Goal: Task Accomplishment & Management: Manage account settings

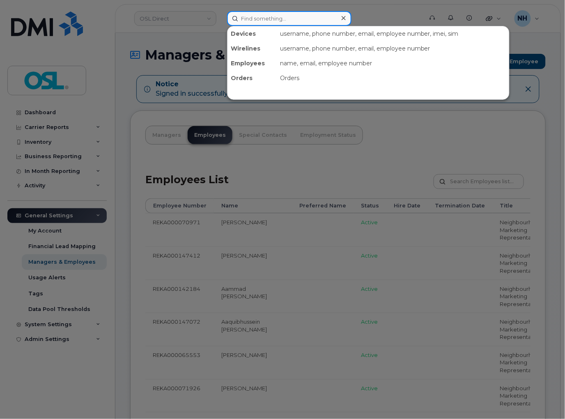
click at [279, 11] on input at bounding box center [289, 18] width 124 height 15
paste input "6472379338"
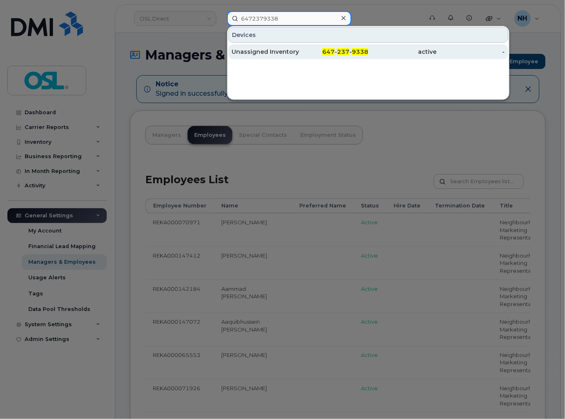
type input "6472379338"
click at [326, 55] on div "647 - 237 - 9338" at bounding box center [334, 52] width 69 height 8
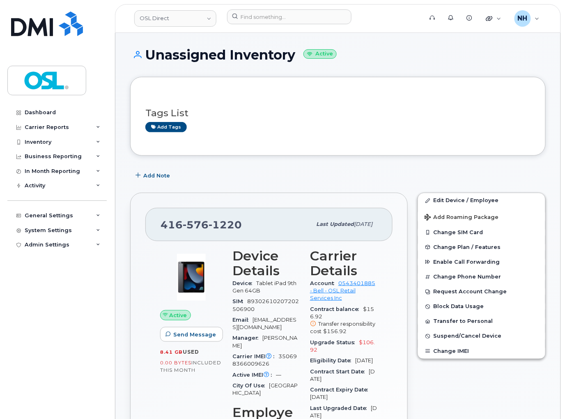
click at [280, 176] on div "Add Note" at bounding box center [337, 175] width 415 height 15
click at [450, 200] on link "Edit Device / Employee" at bounding box center [481, 200] width 127 height 15
click at [459, 199] on link "Edit Device / Employee" at bounding box center [481, 200] width 127 height 15
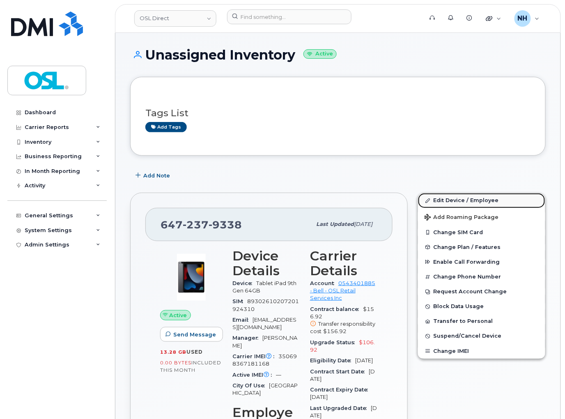
click at [459, 199] on link "Edit Device / Employee" at bounding box center [481, 200] width 127 height 15
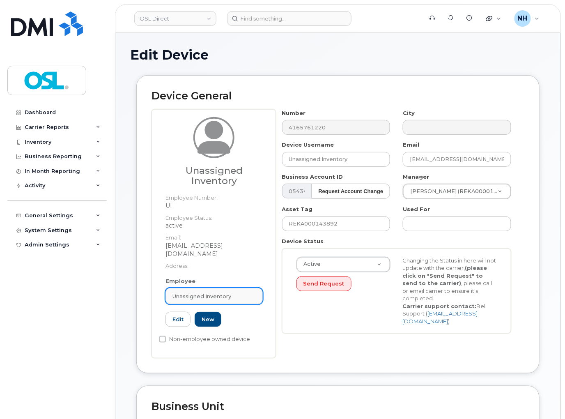
click at [210, 292] on span "Unassigned Inventory" at bounding box center [201, 296] width 59 height 8
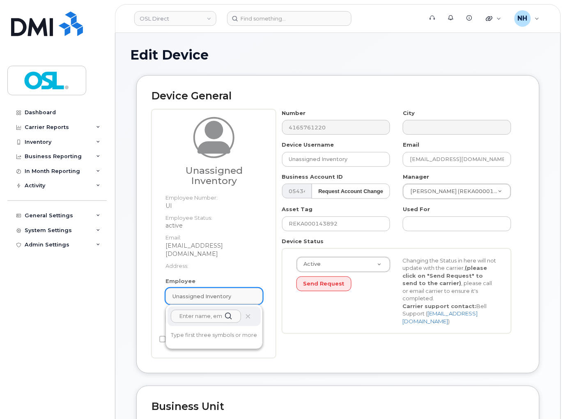
paste input "REKA000006227"
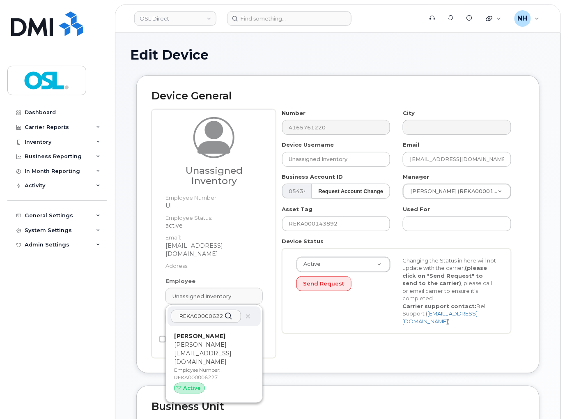
type input "REKA000006227"
click at [210, 340] on p "cynthia.girouxlangev@osldirect.com" at bounding box center [214, 353] width 80 height 26
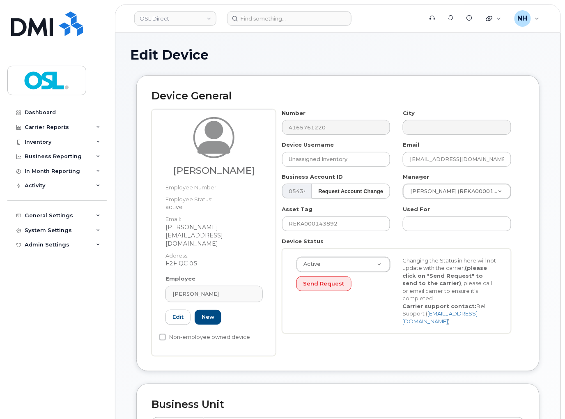
type input "REKA000006227"
type input "Cynthia Giroux-Langevin"
type input "cynthia.girouxlangev@osldirect.com"
type input "3358058"
click at [335, 224] on input "REKA000143892" at bounding box center [336, 223] width 108 height 15
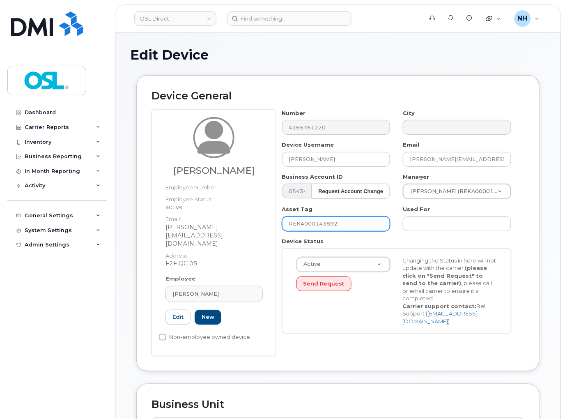
paste input "006227"
type input "REKA000006227"
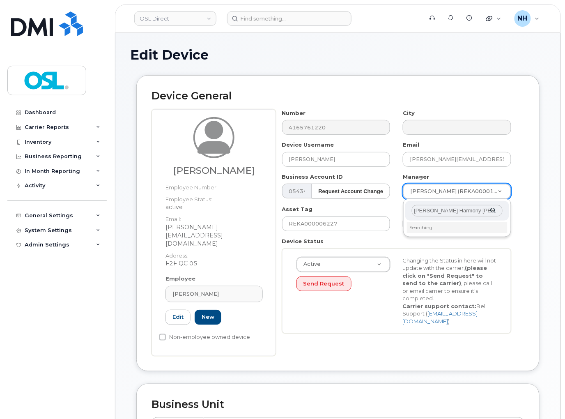
scroll to position [0, 7]
type input "Lorraine Harmony Lambert Laliberte"
type input "1660155"
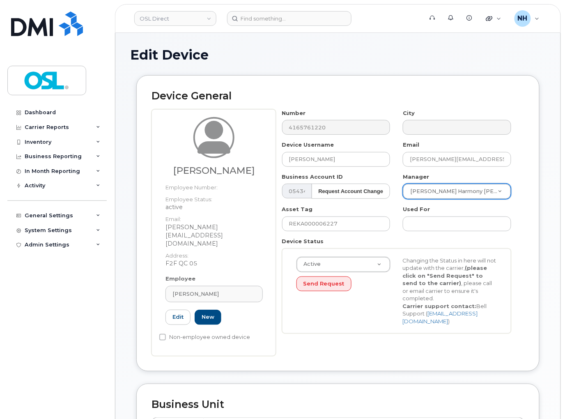
scroll to position [345, 0]
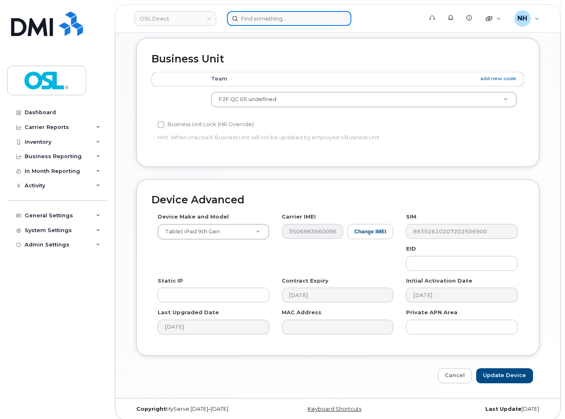
click at [284, 16] on input at bounding box center [289, 18] width 124 height 15
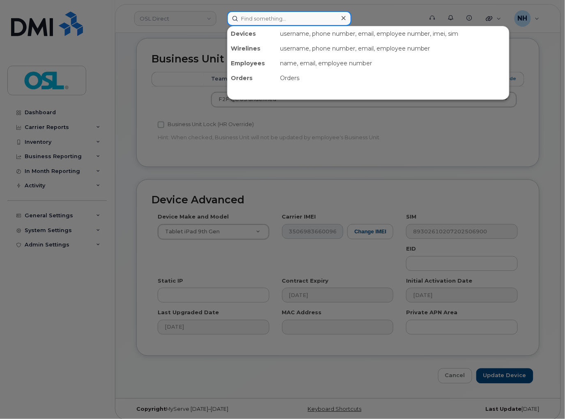
paste input "4383419001"
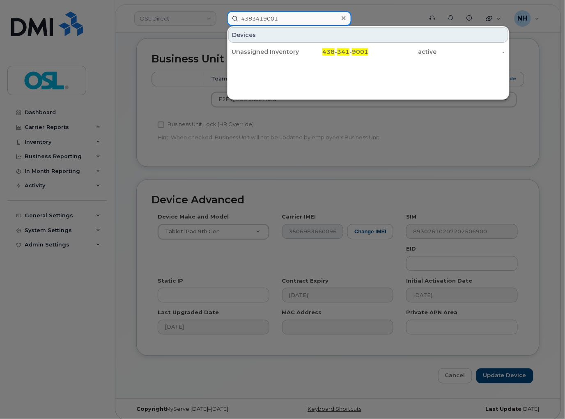
type input "4383419001"
click at [145, 330] on div at bounding box center [282, 209] width 565 height 419
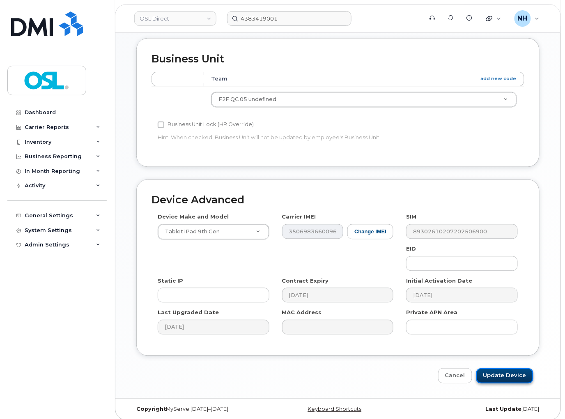
drag, startPoint x: 496, startPoint y: 364, endPoint x: 499, endPoint y: 368, distance: 5.3
click at [498, 368] on input "Update Device" at bounding box center [504, 375] width 57 height 15
type input "Saving..."
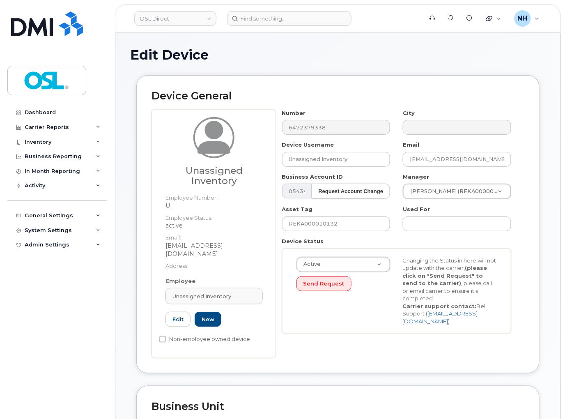
click at [231, 51] on h1 "Edit Device" at bounding box center [337, 55] width 415 height 14
click at [201, 292] on span "Unassigned Inventory" at bounding box center [201, 296] width 59 height 8
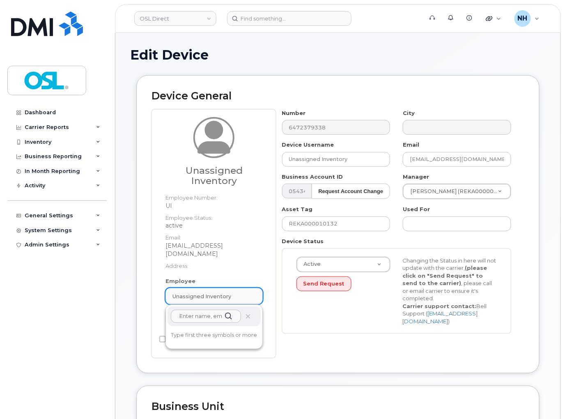
paste input "REKA000151334"
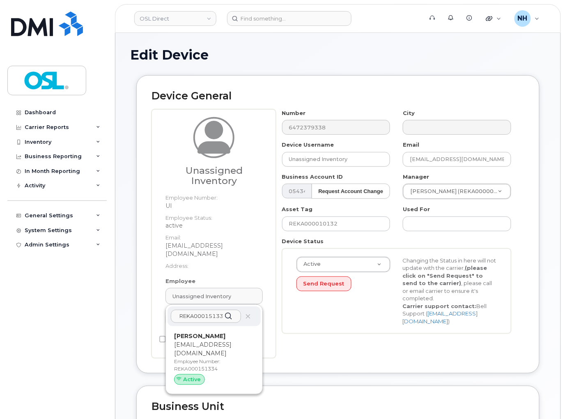
type input "REKA000151334"
click at [208, 340] on p "[EMAIL_ADDRESS][DOMAIN_NAME]" at bounding box center [214, 348] width 80 height 17
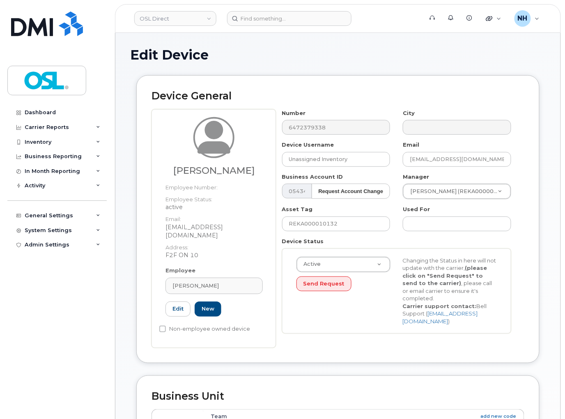
type input "REKA000151334"
type input "[PERSON_NAME]"
type input "[EMAIL_ADDRESS][DOMAIN_NAME]"
type input "3358028"
click at [349, 229] on input "REKA000010132" at bounding box center [336, 223] width 108 height 15
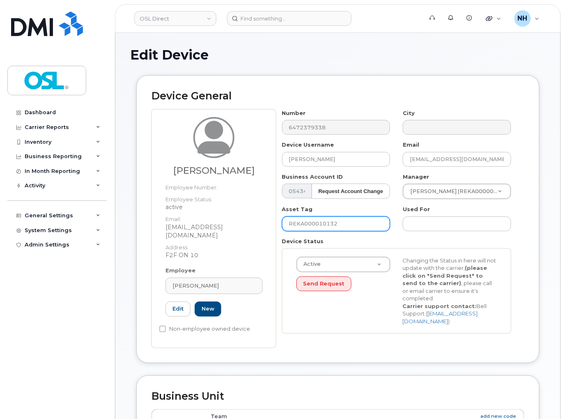
paste input "151334"
type input "REKA000151334"
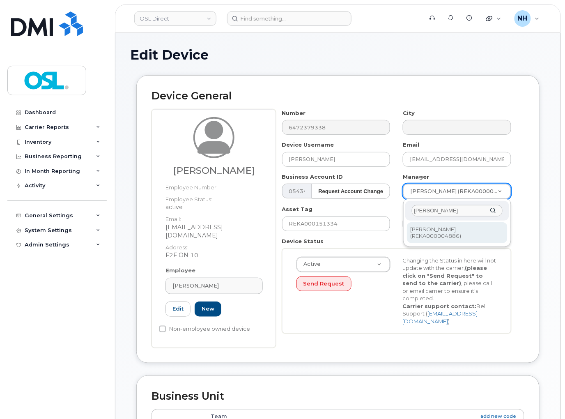
type input "[PERSON_NAME]"
type input "1526311"
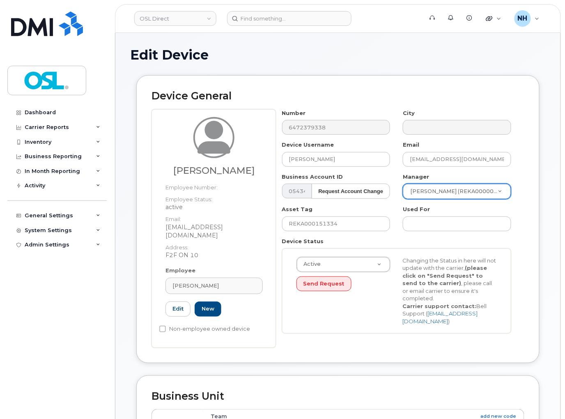
click at [379, 323] on div "Active Active Suspended Cancelled Send Request Changing the Status in here will…" at bounding box center [396, 290] width 213 height 69
click at [375, 313] on div "Active Active Suspended Cancelled Send Request Changing the Status in here will…" at bounding box center [396, 290] width 213 height 69
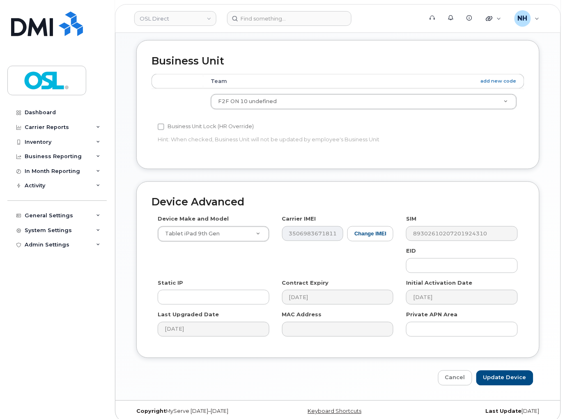
click at [490, 355] on div "Device Advanced Device Make and Model Tablet iPad 9th Gen Android TCL 502 Watch…" at bounding box center [337, 283] width 415 height 204
click at [489, 370] on input "Update Device" at bounding box center [504, 377] width 57 height 15
type input "Saving..."
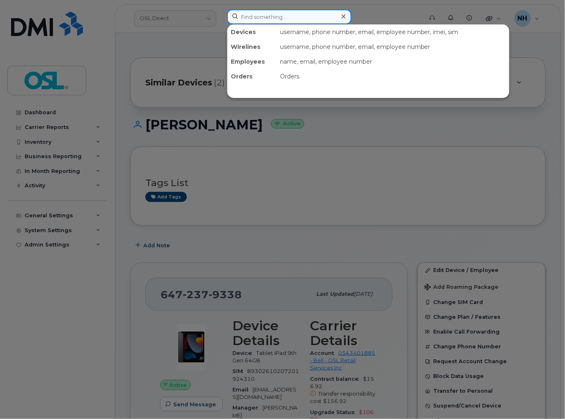
click at [271, 15] on input at bounding box center [289, 16] width 124 height 15
paste input "4374337638"
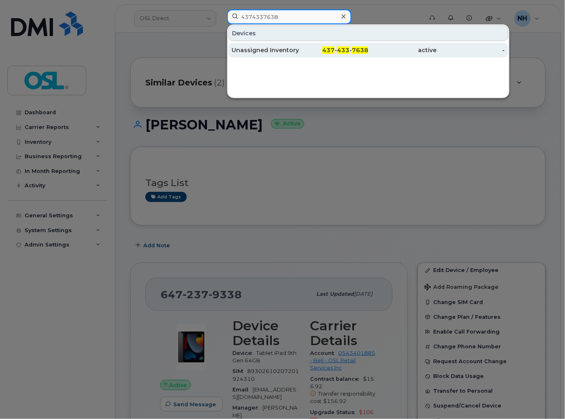
type input "4374337638"
drag, startPoint x: 310, startPoint y: 48, endPoint x: 294, endPoint y: 44, distance: 16.0
click at [311, 48] on div "437 - 433 - 7638" at bounding box center [334, 50] width 69 height 8
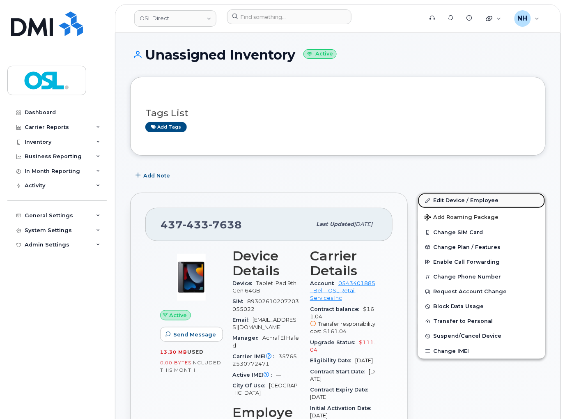
click at [444, 200] on link "Edit Device / Employee" at bounding box center [481, 200] width 127 height 15
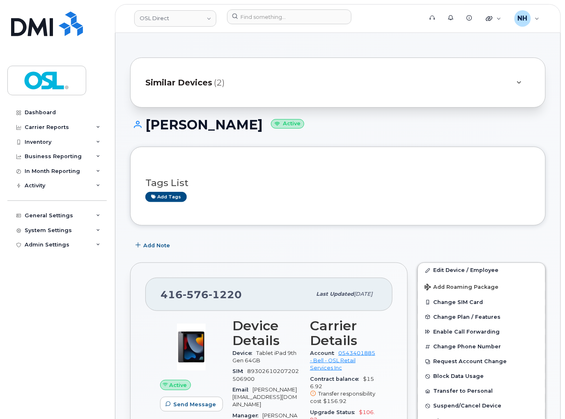
click at [296, 247] on div "Add Note" at bounding box center [337, 245] width 415 height 15
click at [255, 14] on input at bounding box center [289, 16] width 124 height 15
paste input "4383419001"
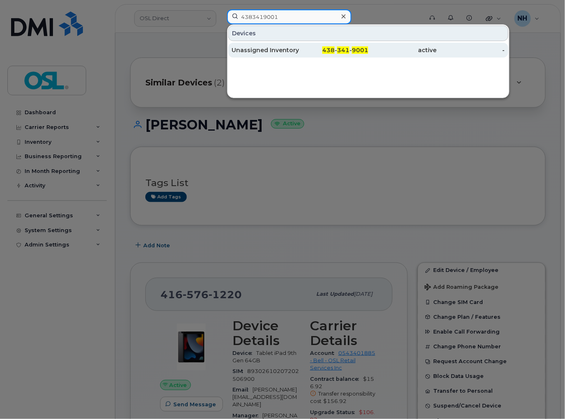
type input "4383419001"
click at [318, 50] on div "438 - 341 - 9001" at bounding box center [334, 50] width 69 height 8
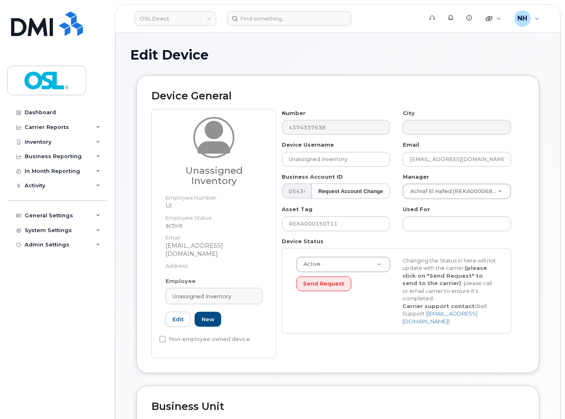
click at [256, 27] on header "OSL Direct Support Alerts Knowledge Base Quicklinks Suspend / Cancel Device Cha…" at bounding box center [338, 18] width 446 height 29
click at [208, 292] on span "Unassigned Inventory" at bounding box center [201, 296] width 59 height 8
paste input "REKA000151310"
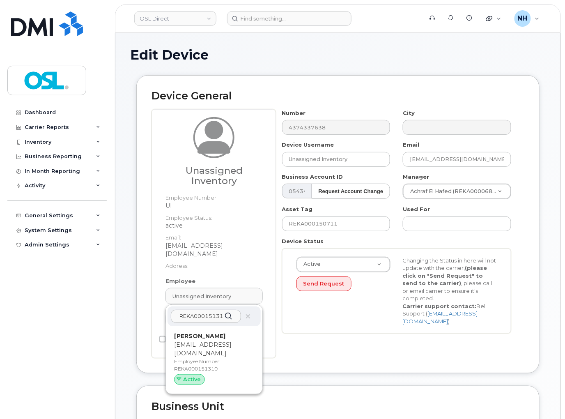
type input "REKA000151310"
click at [196, 357] on p "Employee Number: REKA000151310" at bounding box center [214, 364] width 80 height 15
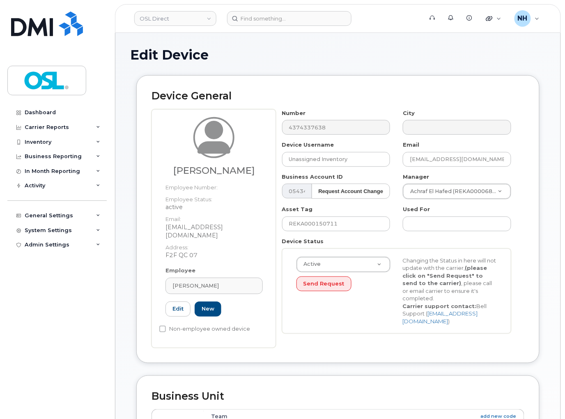
type input "[PERSON_NAME]"
type input "[EMAIL_ADDRESS][DOMAIN_NAME]"
type input "REKA000151310"
type input "3358056"
click at [325, 226] on input "REKA000150711" at bounding box center [336, 223] width 108 height 15
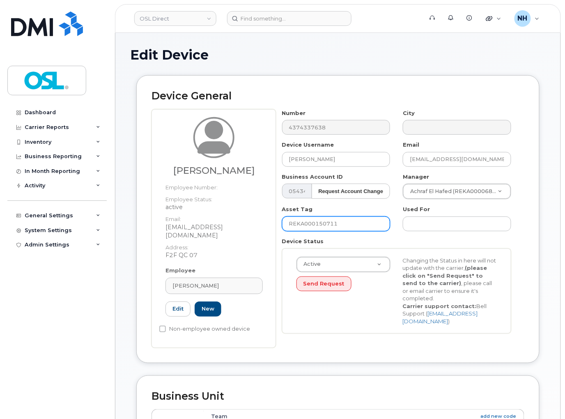
paste input "1310"
type input "REKA000151310"
click at [318, 337] on div "Number 4374337638 City Device Username [PERSON_NAME] Email [EMAIL_ADDRESS][DOMA…" at bounding box center [397, 224] width 242 height 230
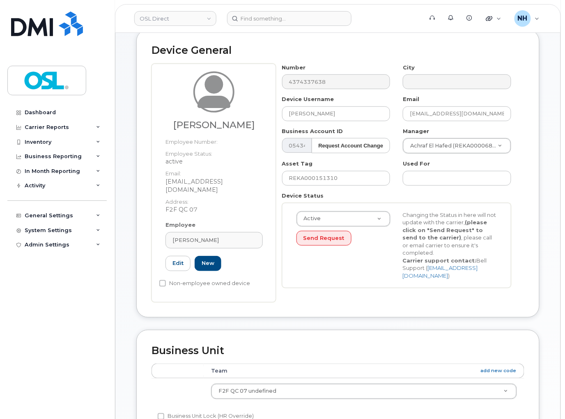
scroll to position [335, 0]
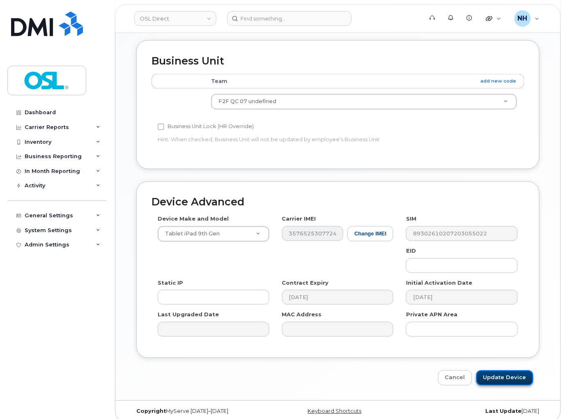
click at [501, 370] on input "Update Device" at bounding box center [504, 377] width 57 height 15
type input "Saving..."
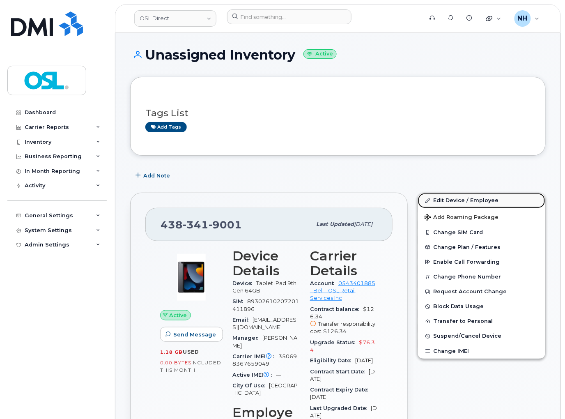
click at [464, 193] on link "Edit Device / Employee" at bounding box center [481, 200] width 127 height 15
click at [465, 198] on link "Edit Device / Employee" at bounding box center [481, 200] width 127 height 15
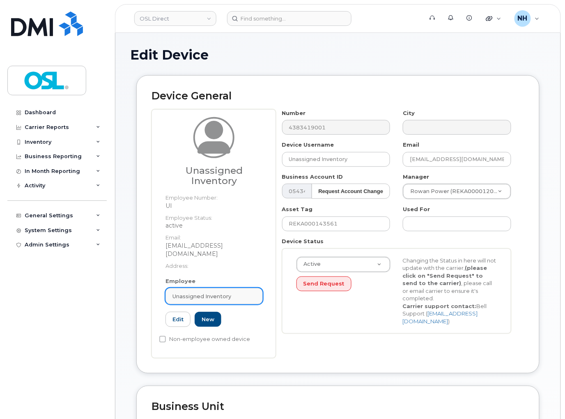
drag, startPoint x: 247, startPoint y: 289, endPoint x: 241, endPoint y: 288, distance: 5.8
click at [245, 292] on div "Unassigned Inventory" at bounding box center [213, 296] width 83 height 8
paste input "REKA000151346"
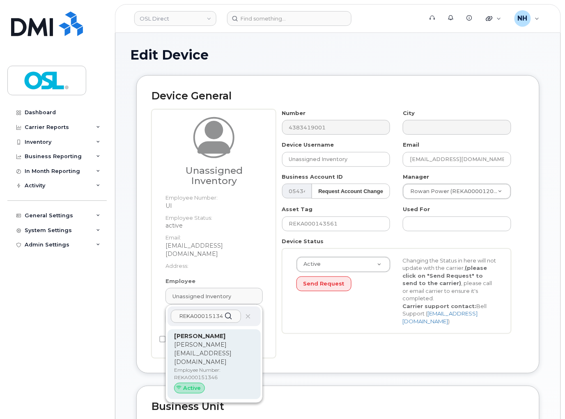
type input "REKA000151346"
click at [210, 341] on p "[PERSON_NAME][EMAIL_ADDRESS][DOMAIN_NAME]" at bounding box center [214, 353] width 80 height 26
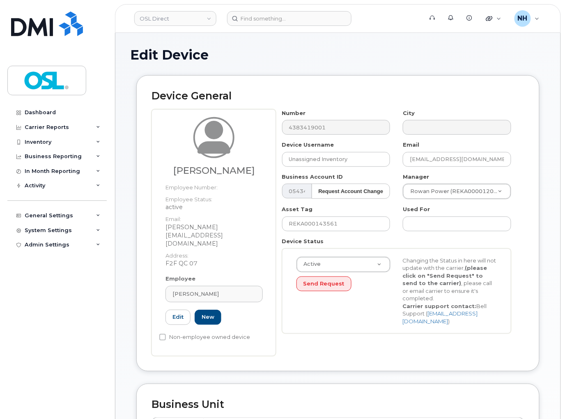
type input "REKA000151346"
type input "[PERSON_NAME]"
type input "[PERSON_NAME][EMAIL_ADDRESS][DOMAIN_NAME]"
type input "3358056"
click at [343, 223] on input "REKA000143561" at bounding box center [336, 223] width 108 height 15
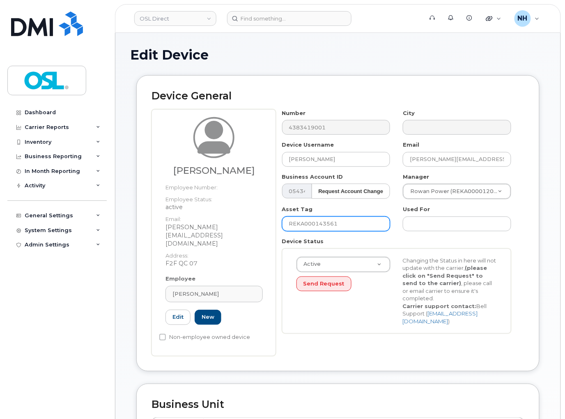
paste input "51346"
type input "REKA000151346"
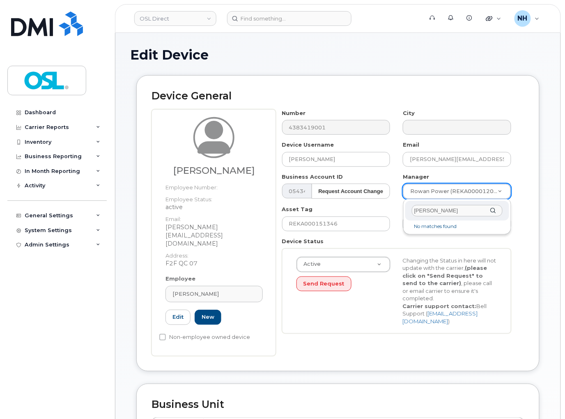
click at [432, 214] on input "Guillaume Olivier Martin" at bounding box center [457, 211] width 91 height 12
type input "Guillaume"
type input "1906290"
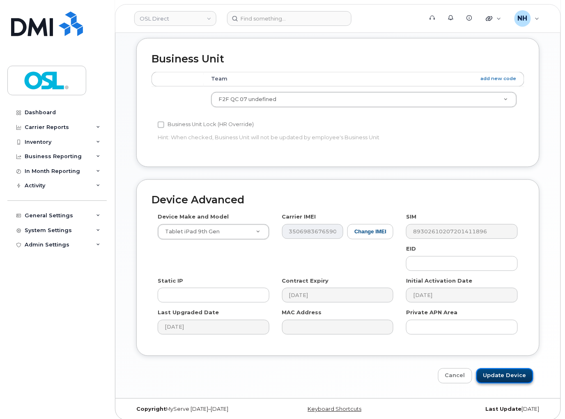
click at [506, 372] on input "Update Device" at bounding box center [504, 375] width 57 height 15
type input "Saving..."
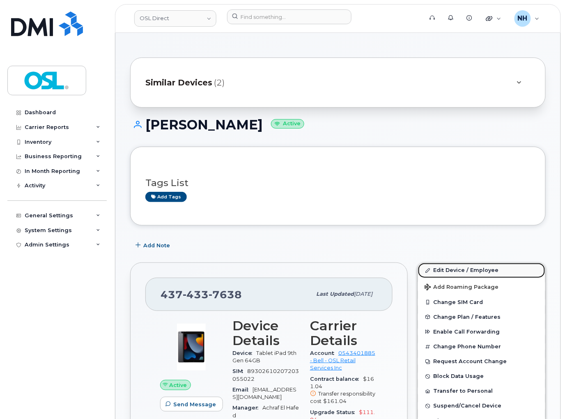
click at [452, 269] on link "Edit Device / Employee" at bounding box center [481, 270] width 127 height 15
click at [452, 270] on link "Edit Device / Employee" at bounding box center [481, 270] width 127 height 15
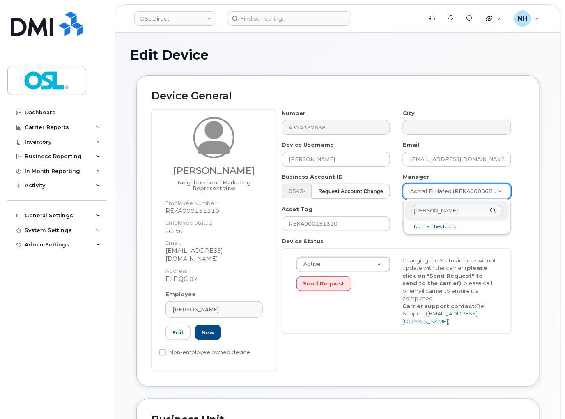
click at [417, 207] on input "[PERSON_NAME]" at bounding box center [457, 211] width 91 height 12
click at [417, 207] on input "Guillaume Olivier Martin" at bounding box center [457, 211] width 91 height 12
type input "Guillaume"
type input "1906290"
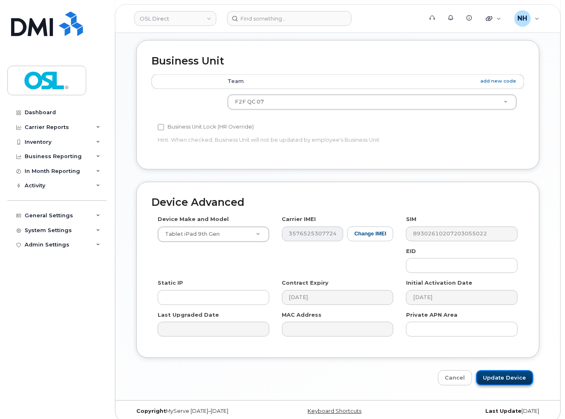
click at [491, 370] on input "Update Device" at bounding box center [504, 377] width 57 height 15
type input "Saving..."
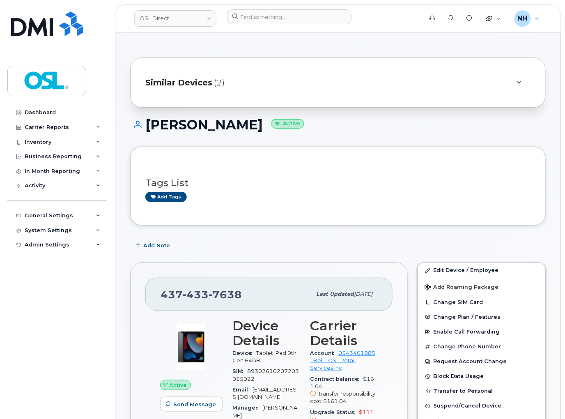
click at [269, 32] on header "OSL Direct Support Alerts Knowledge Base Quicklinks Suspend / Cancel Device Cha…" at bounding box center [338, 18] width 446 height 29
click at [274, 23] on input at bounding box center [289, 16] width 124 height 15
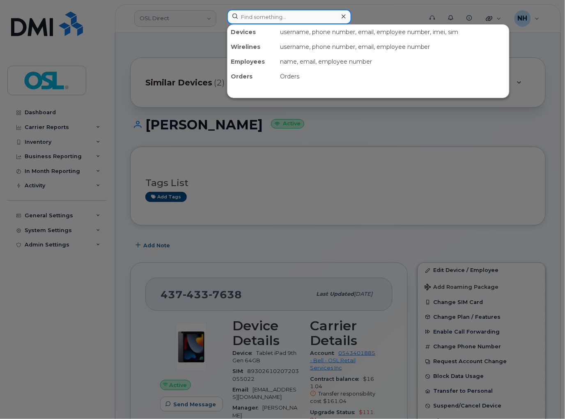
paste input "6474441153"
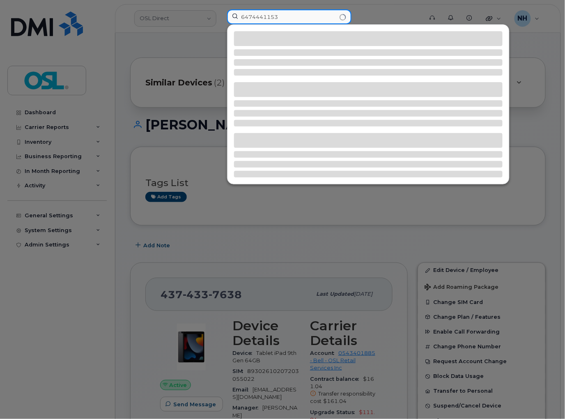
type input "6474441153"
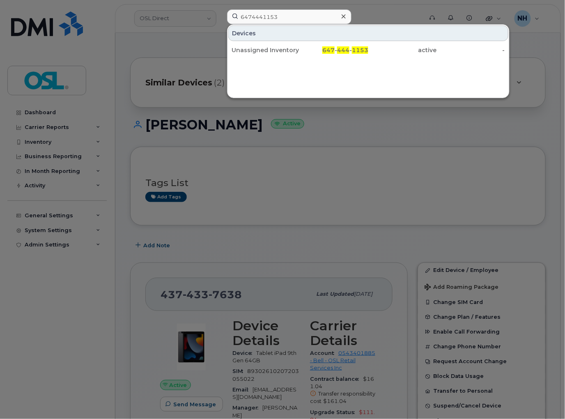
click at [333, 41] on div "Devices Unassigned Inventory 647 - 444 - 1153 active -" at bounding box center [367, 42] width 281 height 34
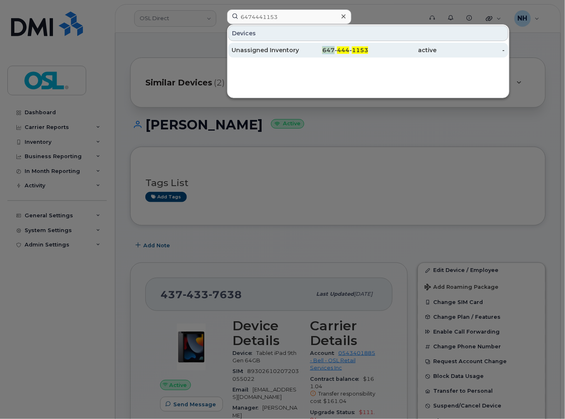
click at [331, 45] on div "647 - 444 - 1153" at bounding box center [334, 50] width 69 height 15
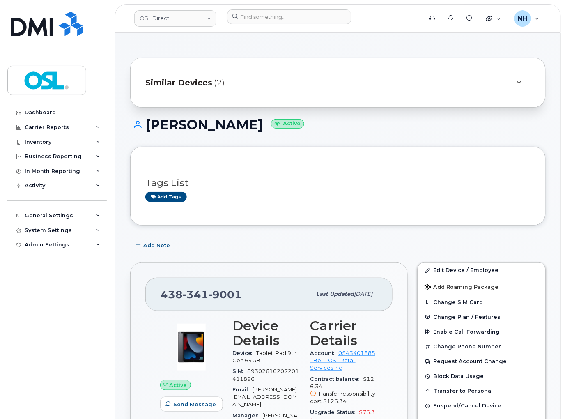
drag, startPoint x: 281, startPoint y: 30, endPoint x: 281, endPoint y: 25, distance: 4.9
click at [281, 29] on header "OSL Direct Support Alerts Knowledge Base Quicklinks Suspend / Cancel Device Cha…" at bounding box center [338, 18] width 446 height 29
click at [281, 22] on input at bounding box center [289, 16] width 124 height 15
paste input "4164323803"
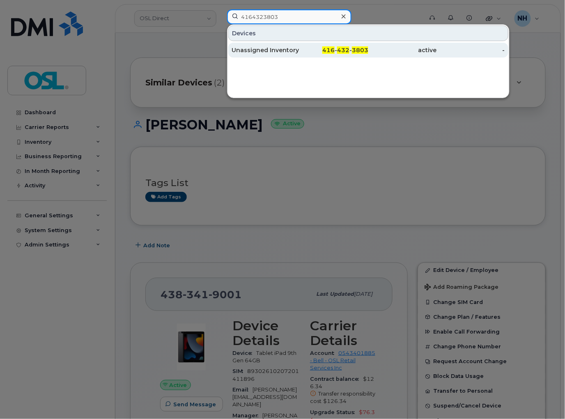
type input "4164323803"
click at [363, 48] on span "3803" at bounding box center [360, 49] width 16 height 7
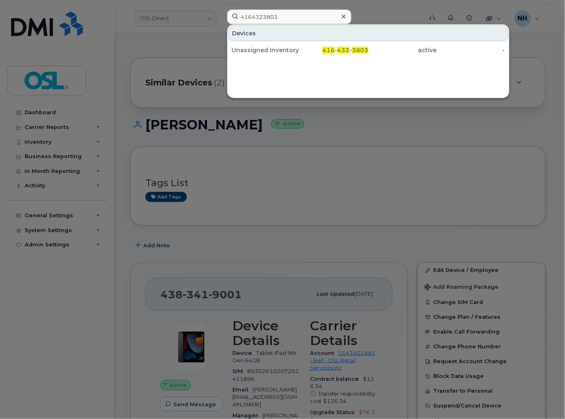
click at [363, 49] on span "3803" at bounding box center [360, 49] width 16 height 7
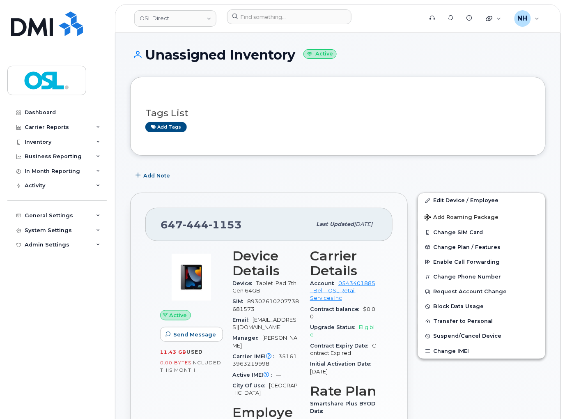
click at [335, 174] on div "Add Note" at bounding box center [337, 175] width 415 height 15
click at [474, 193] on link "Edit Device / Employee" at bounding box center [481, 200] width 127 height 15
click at [474, 194] on link "Edit Device / Employee" at bounding box center [481, 200] width 127 height 15
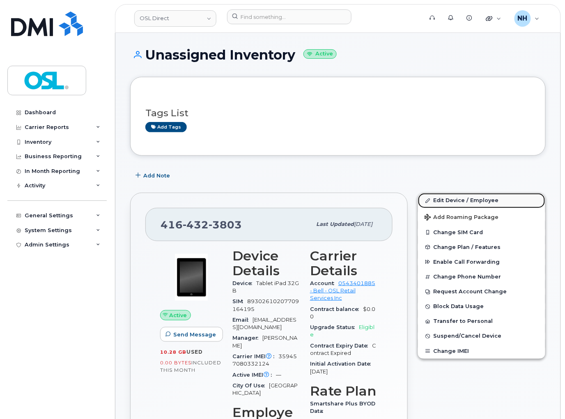
click at [456, 198] on link "Edit Device / Employee" at bounding box center [481, 200] width 127 height 15
click at [455, 199] on link "Edit Device / Employee" at bounding box center [481, 200] width 127 height 15
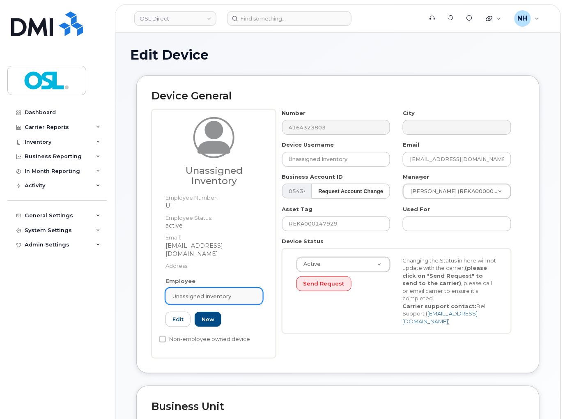
click at [210, 292] on span "Unassigned Inventory" at bounding box center [201, 296] width 59 height 8
paste input "REKA000151333"
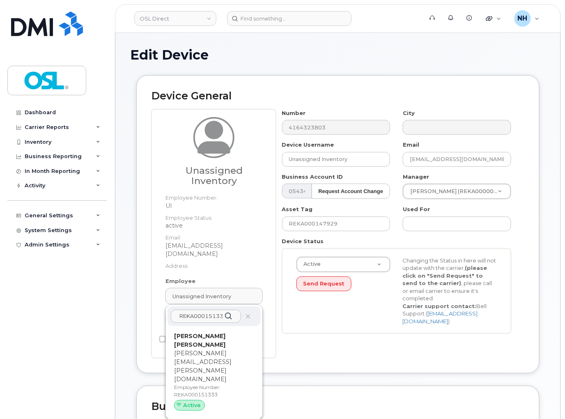
type input "REKA000151333"
click at [215, 383] on p "Employee Number: REKA000151333" at bounding box center [214, 390] width 80 height 15
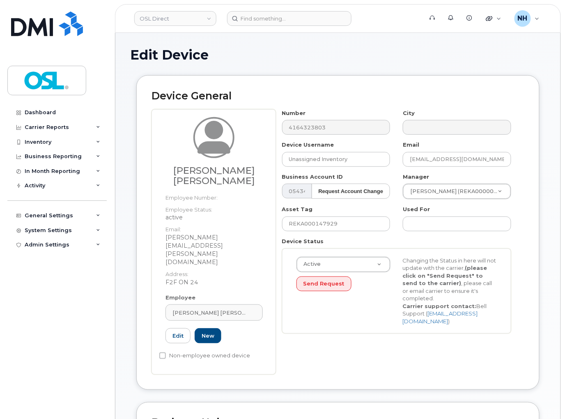
type input "REKA000151333"
type input "[PERSON_NAME] [PERSON_NAME]"
type input "[PERSON_NAME][EMAIL_ADDRESS][PERSON_NAME][DOMAIN_NAME]"
type input "3624042"
click at [323, 222] on input "REKA000147929" at bounding box center [336, 223] width 108 height 15
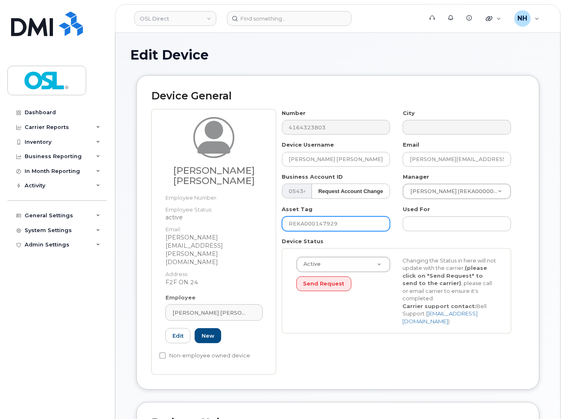
paste input "51333"
type input "REKA000151333"
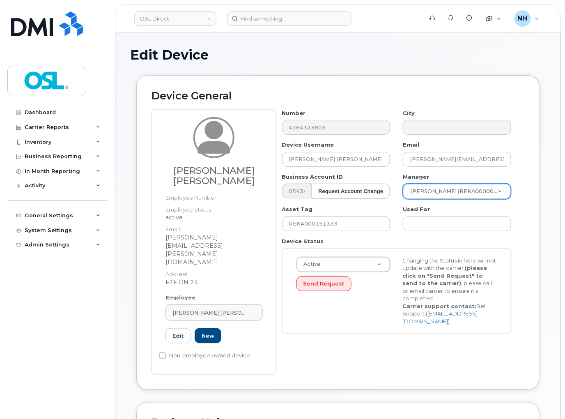
paste input "[PERSON_NAME]"
type input "[PERSON_NAME]"
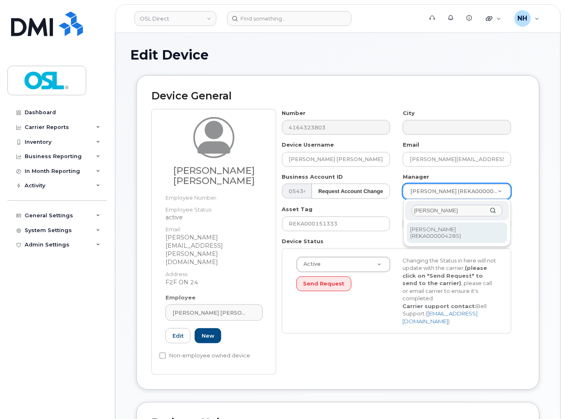
type input "[PERSON_NAME]"
type input "1527374"
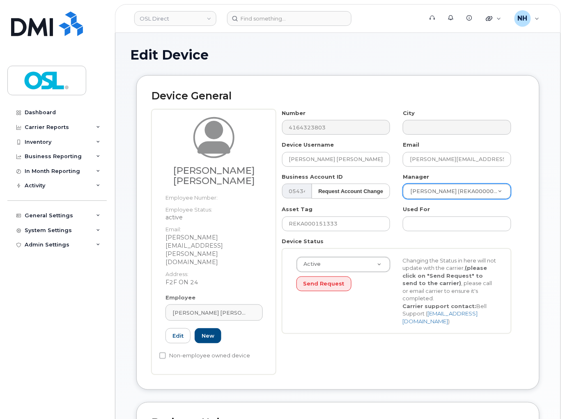
click at [361, 316] on div "Active Active Suspended Cancelled Send Request Changing the Status in here will…" at bounding box center [396, 290] width 213 height 69
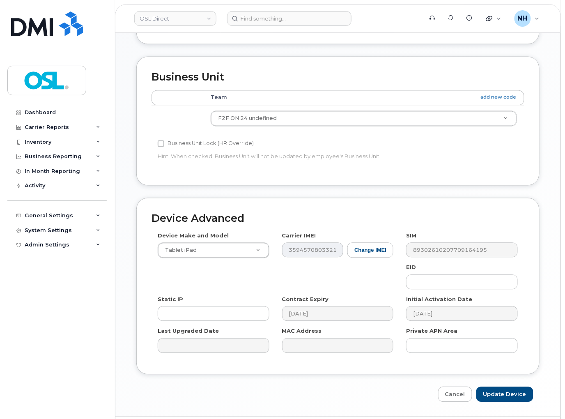
click at [472, 387] on div "Cancel Update Device" at bounding box center [337, 394] width 403 height 15
click at [506, 387] on input "Update Device" at bounding box center [504, 394] width 57 height 15
type input "Saving..."
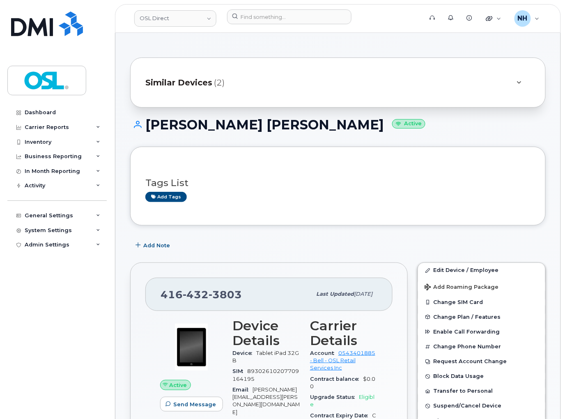
click at [311, 193] on div "Add tags" at bounding box center [334, 197] width 378 height 10
click at [352, 135] on div "[PERSON_NAME] [PERSON_NAME] Active" at bounding box center [337, 131] width 415 height 29
click at [212, 249] on div "Add Note" at bounding box center [337, 245] width 415 height 15
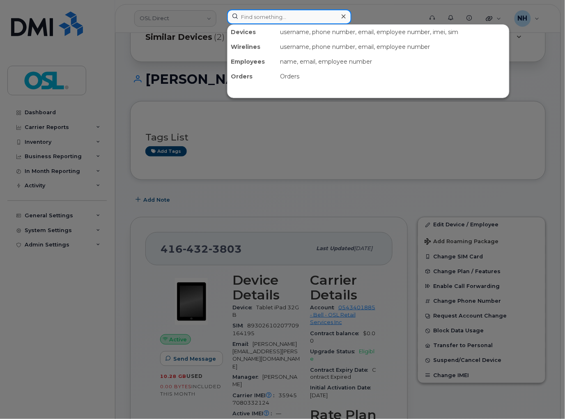
click at [279, 20] on input at bounding box center [289, 16] width 124 height 15
paste input "5874371509"
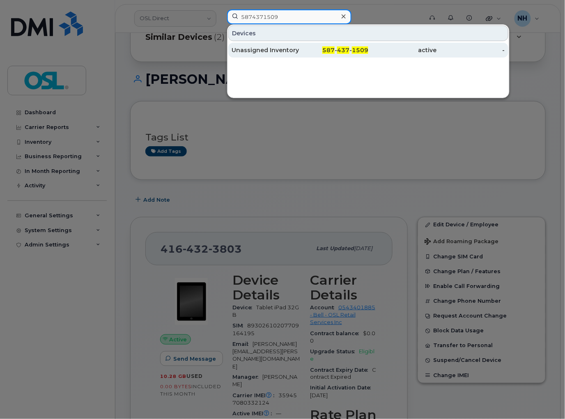
type input "5874371509"
click at [298, 50] on div "Unassigned Inventory" at bounding box center [265, 50] width 69 height 8
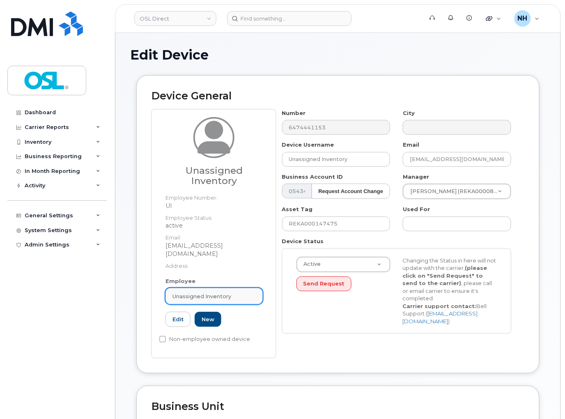
click at [231, 292] on div "Unassigned Inventory" at bounding box center [213, 296] width 83 height 8
paste input "REKA000151312"
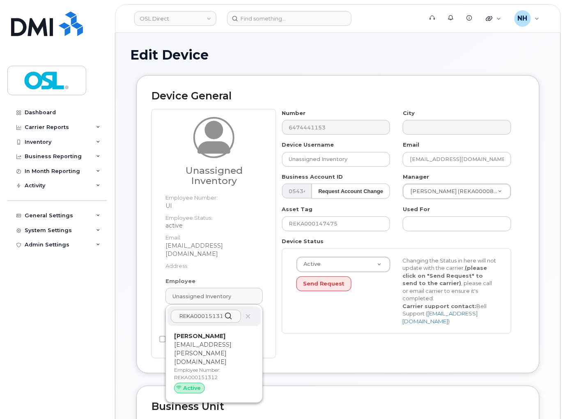
type input "REKA000151312"
click at [195, 366] on p "Employee Number: REKA000151312" at bounding box center [214, 373] width 80 height 15
type input "REKA000151312"
type input "Yaakoub Moussaoui"
type input "yaakou.moussaoui@osldirect.com"
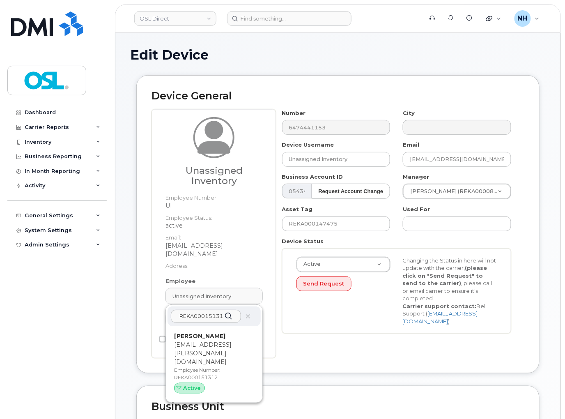
type input "3358050"
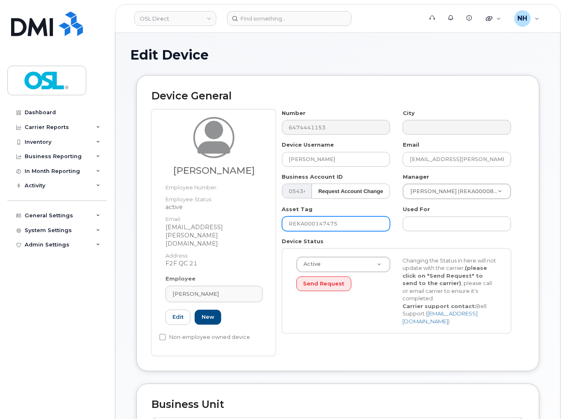
click at [356, 226] on input "REKA000147475" at bounding box center [336, 223] width 108 height 15
paste input "51312"
type input "REKA000151312"
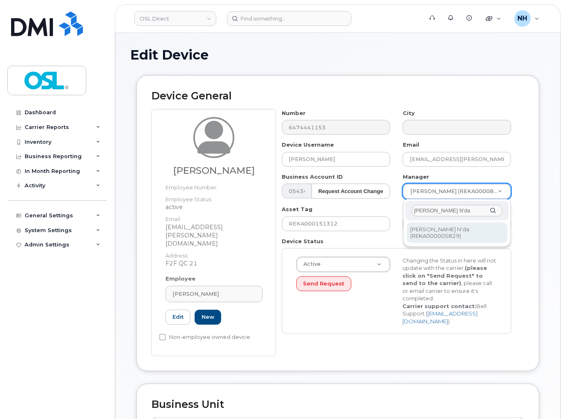
type input "Yao Ezechiel N'da"
type input "1527407"
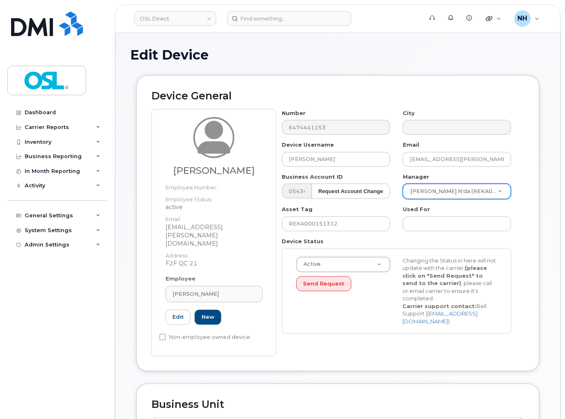
click at [341, 341] on div "Device General Yaakoub Moussaoui Employee Number: Employee Status: active Email…" at bounding box center [337, 222] width 403 height 295
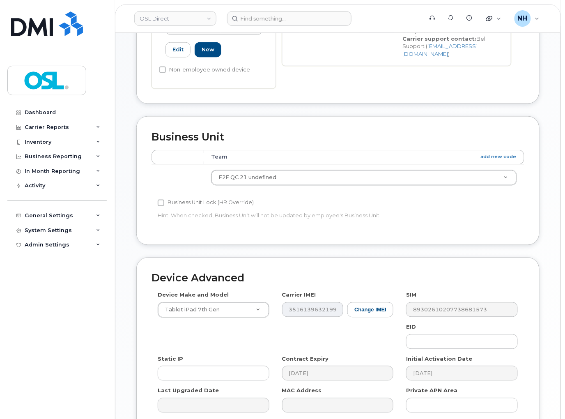
scroll to position [319, 0]
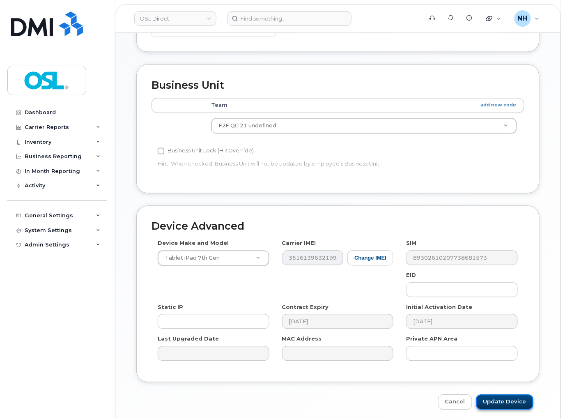
click at [504, 394] on input "Update Device" at bounding box center [504, 401] width 57 height 15
type input "Saving..."
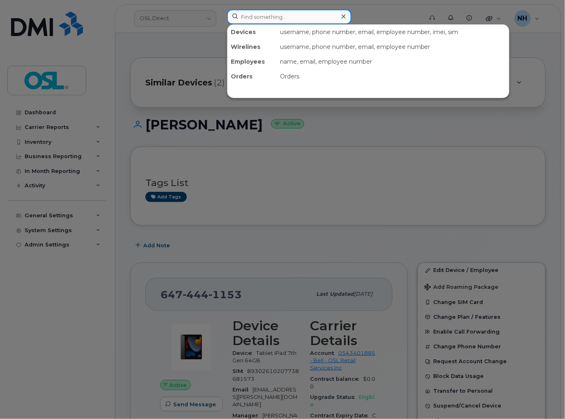
click at [295, 13] on input at bounding box center [289, 16] width 124 height 15
paste input "4165238671"
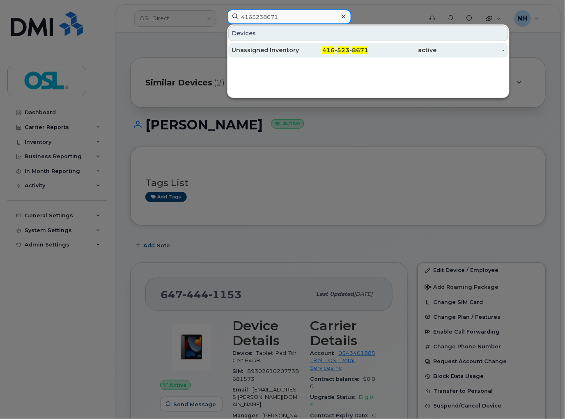
type input "4165238671"
click at [336, 51] on div "416 - 523 - 8671" at bounding box center [334, 50] width 69 height 8
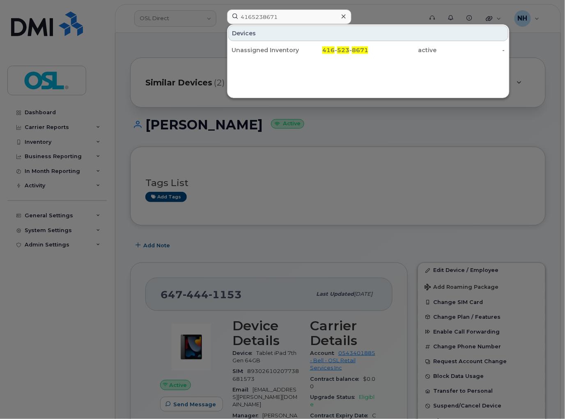
drag, startPoint x: 336, startPoint y: 52, endPoint x: 10, endPoint y: 63, distance: 325.6
click at [336, 52] on div "416 - 523 - 8671" at bounding box center [334, 50] width 69 height 8
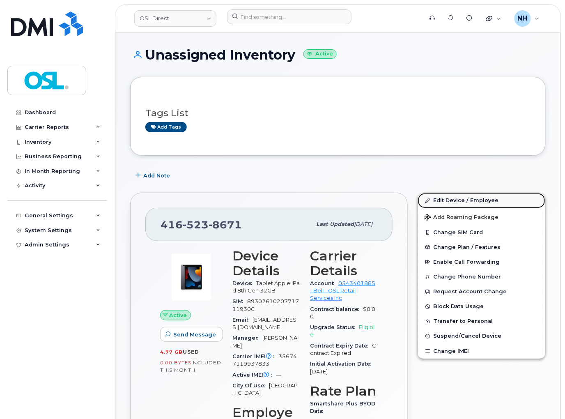
click at [480, 200] on link "Edit Device / Employee" at bounding box center [481, 200] width 127 height 15
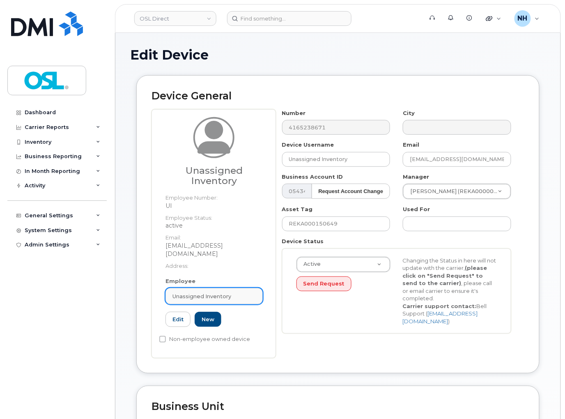
click at [220, 292] on span "Unassigned Inventory" at bounding box center [201, 296] width 59 height 8
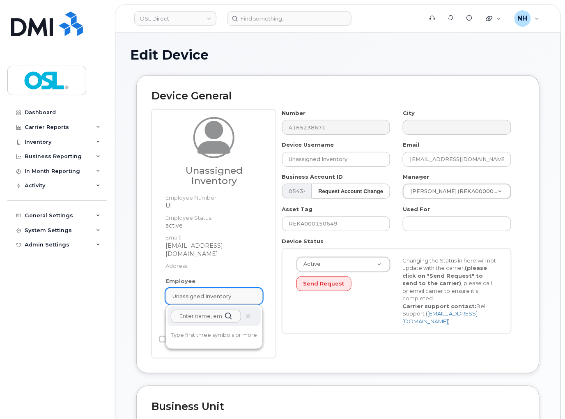
paste input "REKA000151289"
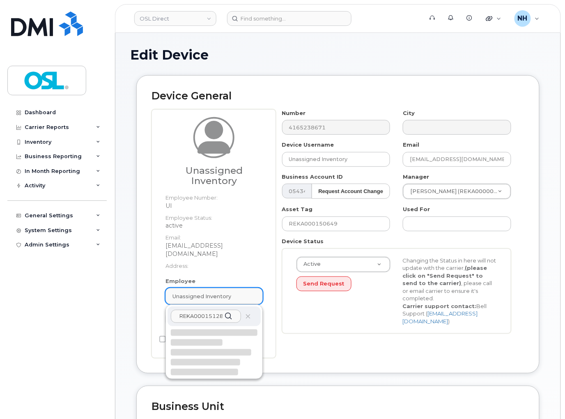
scroll to position [137, 0]
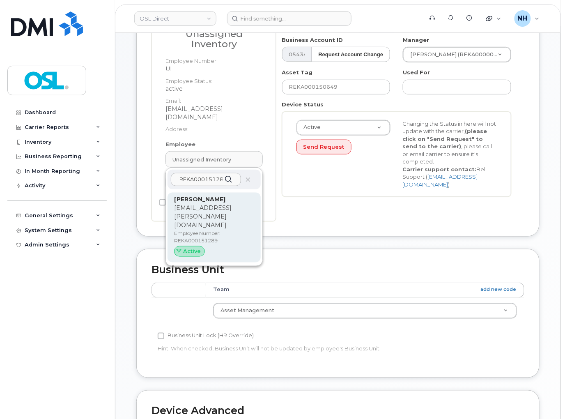
type input "REKA000151289"
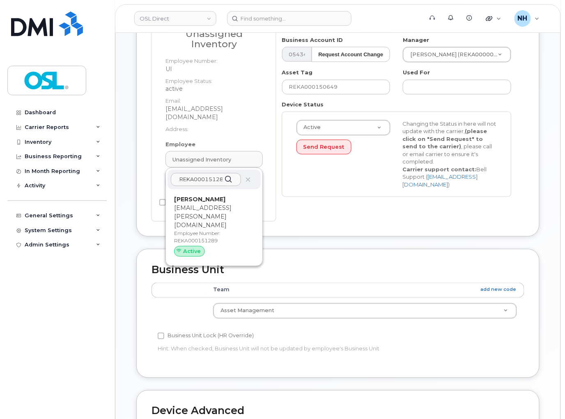
drag, startPoint x: 213, startPoint y: 196, endPoint x: 315, endPoint y: 30, distance: 194.9
click at [213, 204] on p "[EMAIL_ADDRESS][PERSON_NAME][DOMAIN_NAME]" at bounding box center [214, 217] width 80 height 26
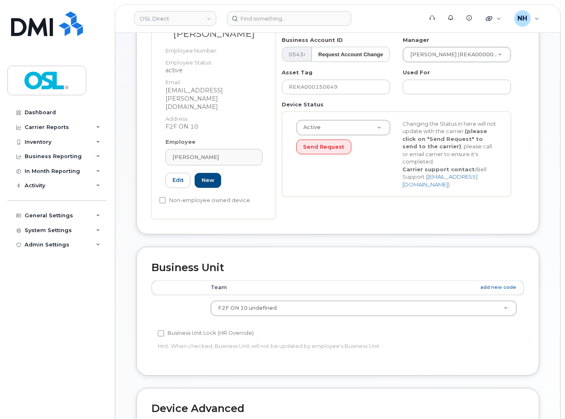
type input "REKA000151289"
type input "[PERSON_NAME]"
type input "[EMAIL_ADDRESS][PERSON_NAME][DOMAIN_NAME]"
type input "3358028"
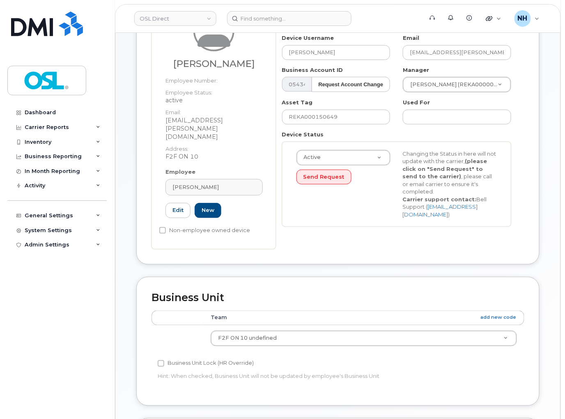
scroll to position [91, 0]
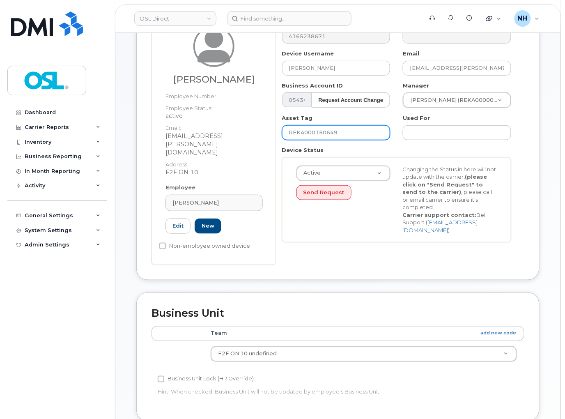
click at [339, 130] on input "REKA000150649" at bounding box center [336, 132] width 108 height 15
paste input "128"
type input "REKA000151289"
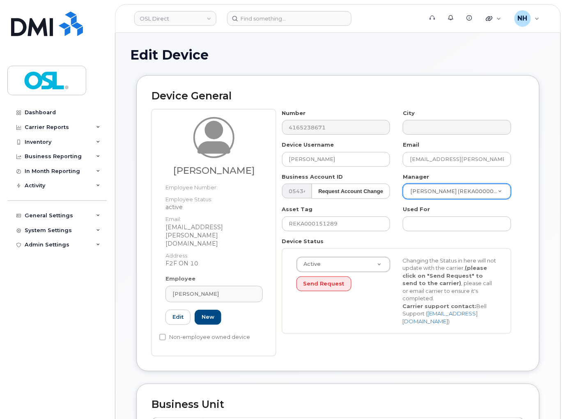
paste input "[PERSON_NAME]"
type input "[PERSON_NAME]"
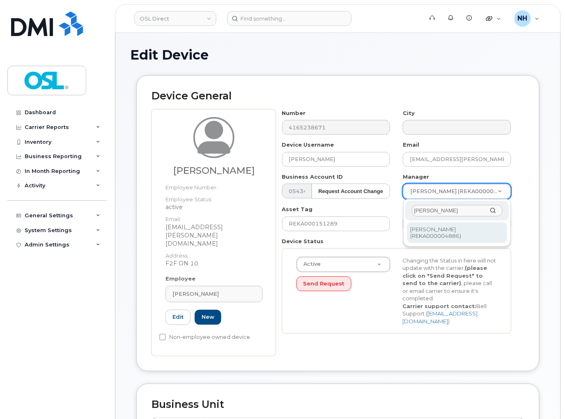
type input "[PERSON_NAME]"
drag, startPoint x: 450, startPoint y: 229, endPoint x: 449, endPoint y: 233, distance: 4.3
type input "1526311"
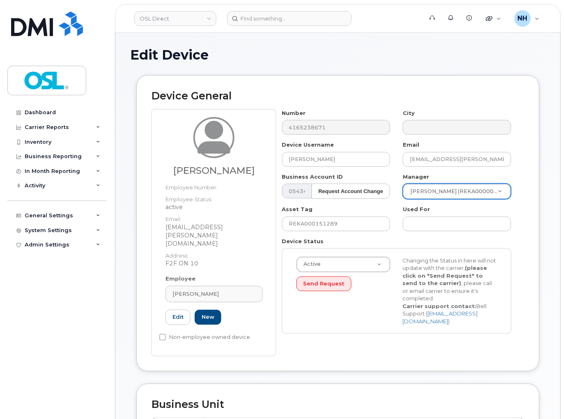
click at [371, 314] on div "Active Active Suspended Cancelled Send Request Changing the Status in here will…" at bounding box center [396, 290] width 213 height 69
click at [364, 322] on div "Active Active Suspended Cancelled Send Request Changing the Status in here will…" at bounding box center [396, 290] width 213 height 69
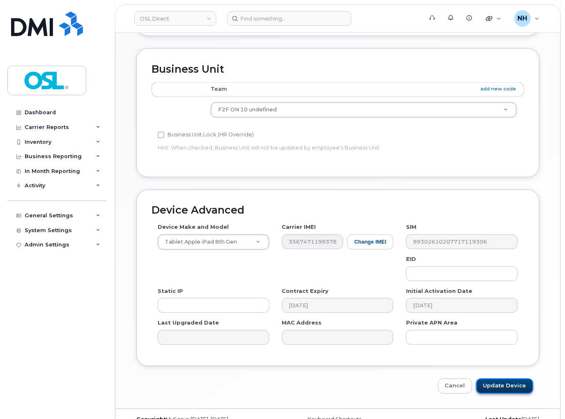
click at [492, 378] on input "Update Device" at bounding box center [504, 385] width 57 height 15
type input "Saving..."
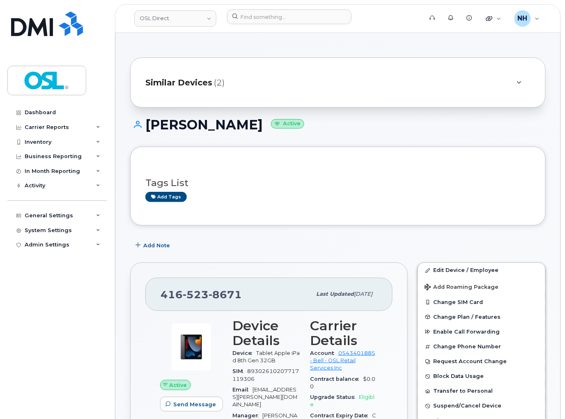
click at [273, 251] on div "Add Note" at bounding box center [337, 245] width 415 height 15
click at [276, 9] on input at bounding box center [289, 16] width 124 height 15
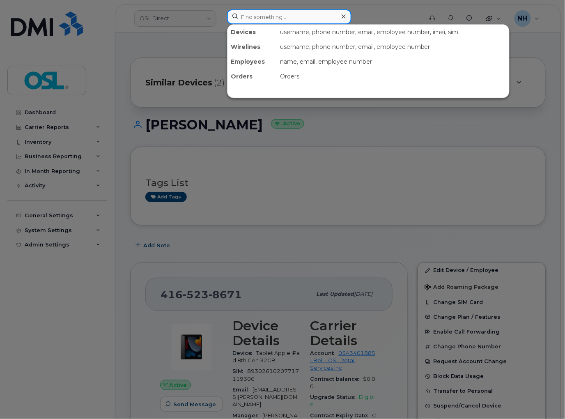
paste input "6472362689"
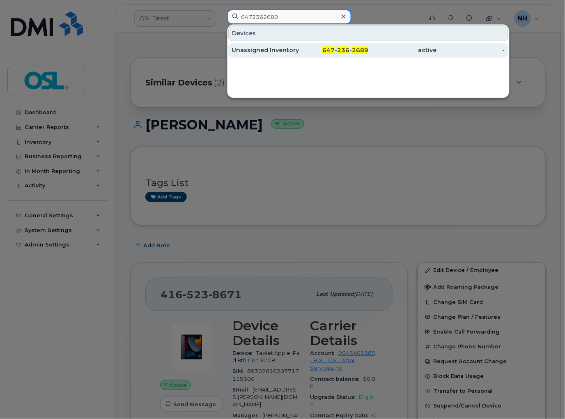
type input "6472362689"
click at [282, 50] on div "Unassigned Inventory" at bounding box center [265, 50] width 69 height 8
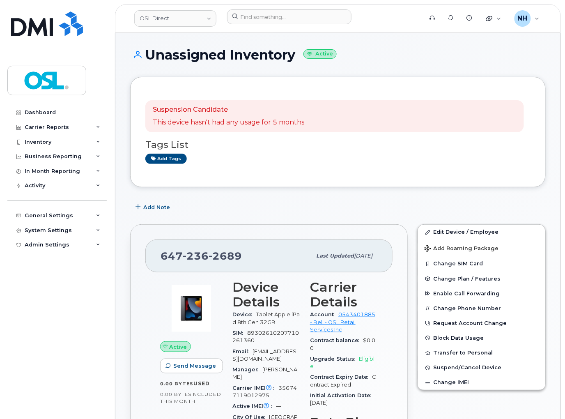
click at [356, 209] on div "Add Note" at bounding box center [337, 206] width 415 height 15
click at [437, 227] on link "Edit Device / Employee" at bounding box center [481, 231] width 127 height 15
drag, startPoint x: 437, startPoint y: 227, endPoint x: 126, endPoint y: 7, distance: 381.1
click at [437, 227] on link "Edit Device / Employee" at bounding box center [481, 231] width 127 height 15
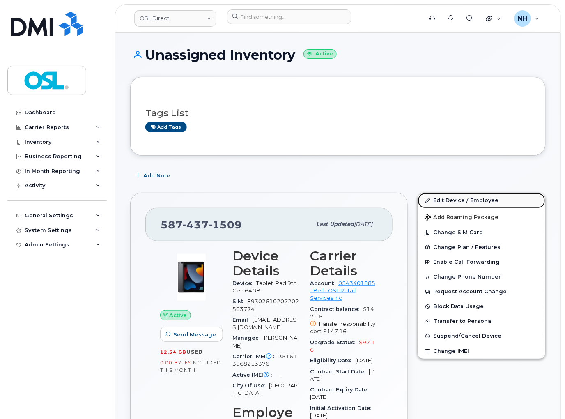
click at [447, 202] on link "Edit Device / Employee" at bounding box center [481, 200] width 127 height 15
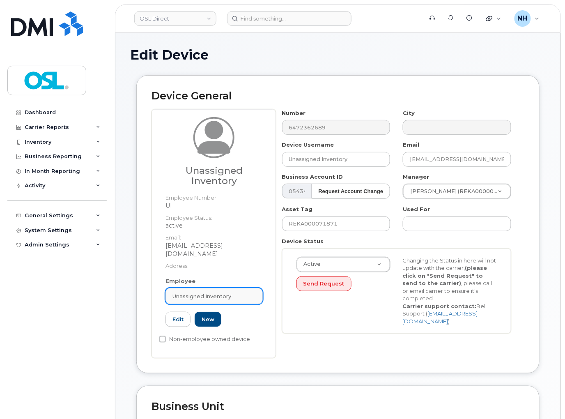
click at [220, 288] on link "Unassigned Inventory" at bounding box center [213, 296] width 97 height 16
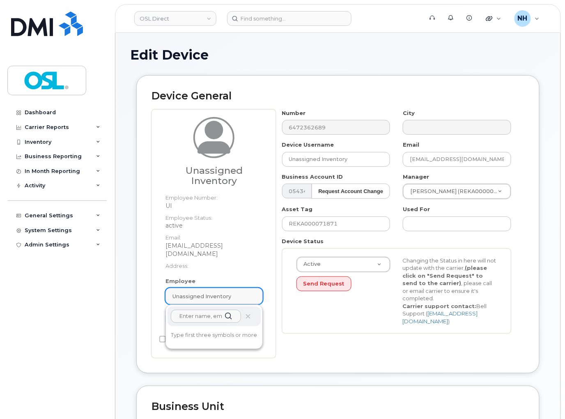
paste input "REKA000151329"
type input "REKA000151329"
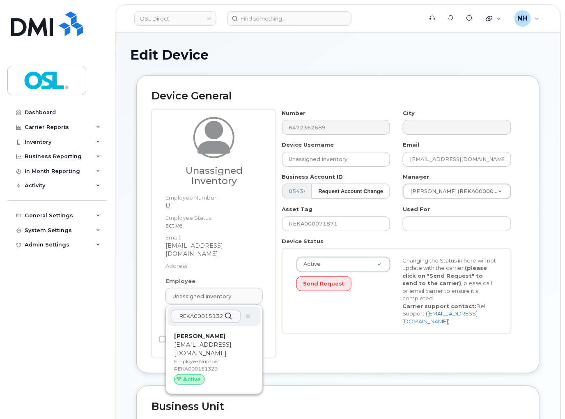
click at [222, 340] on p "imadeddine.medjhoud@osldirect.com" at bounding box center [214, 348] width 80 height 17
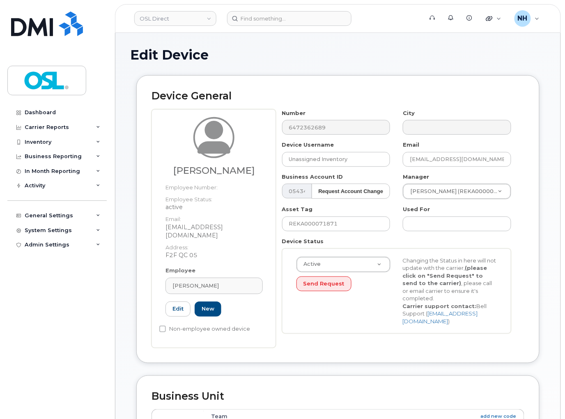
type input "REKA000151329"
type input "Imad Eddine Medjhoud"
type input "imadeddine.medjhoud@osldirect.com"
type input "3358058"
click at [350, 224] on input "REKA000071871" at bounding box center [336, 223] width 108 height 15
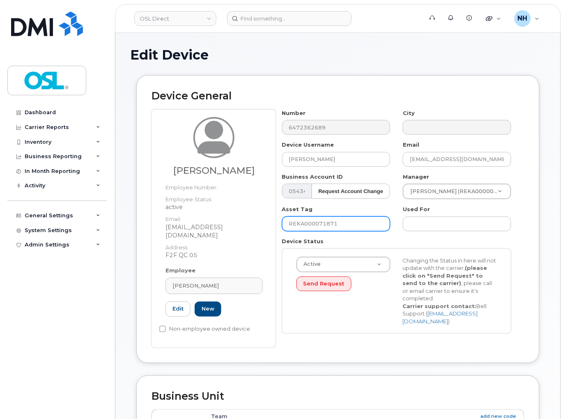
paste input "151329"
type input "REKA000151329"
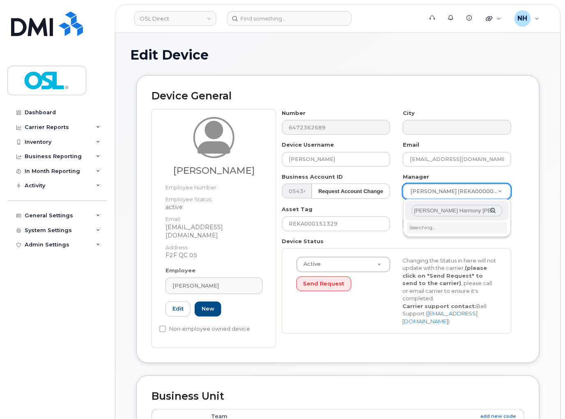
scroll to position [0, 7]
type input "Lorraine Harmony Lambert Laliberte"
drag, startPoint x: 439, startPoint y: 225, endPoint x: 438, endPoint y: 229, distance: 4.2
type input "1660155"
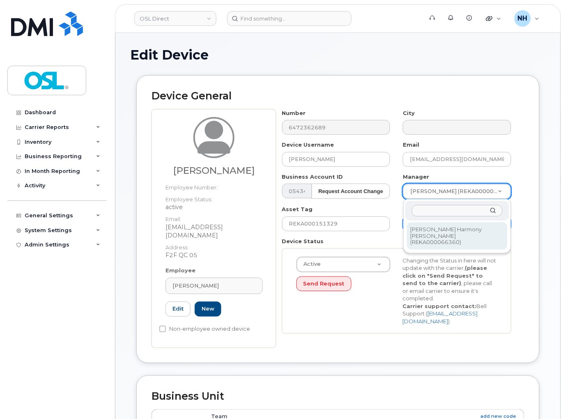
scroll to position [0, 0]
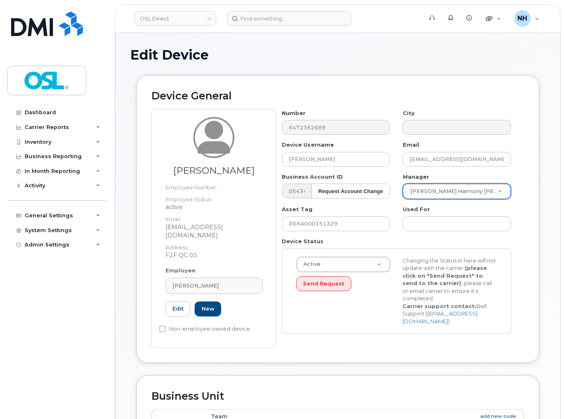
click at [400, 330] on div "Active Active Suspended Cancelled Send Request Changing the Status in here will…" at bounding box center [396, 290] width 229 height 85
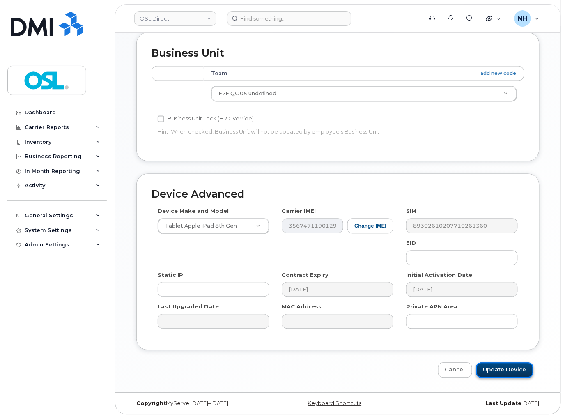
click at [503, 369] on input "Update Device" at bounding box center [504, 369] width 57 height 15
type input "Saving..."
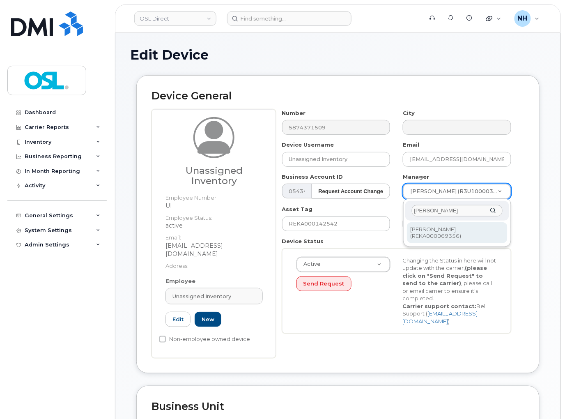
type input "Anas Joualy"
type input "1906293"
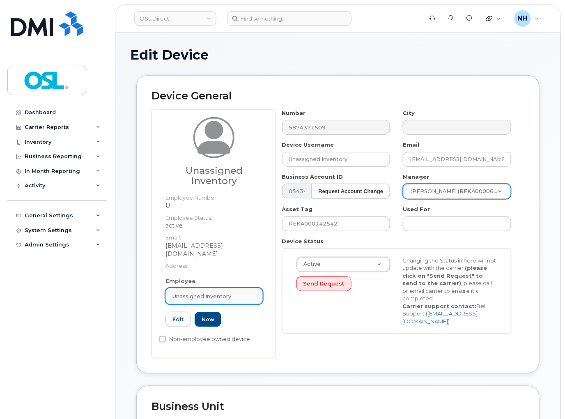
drag, startPoint x: 207, startPoint y: 280, endPoint x: 208, endPoint y: 285, distance: 5.3
click at [207, 288] on link "Unassigned Inventory" at bounding box center [213, 296] width 97 height 16
paste input "REKA000151330"
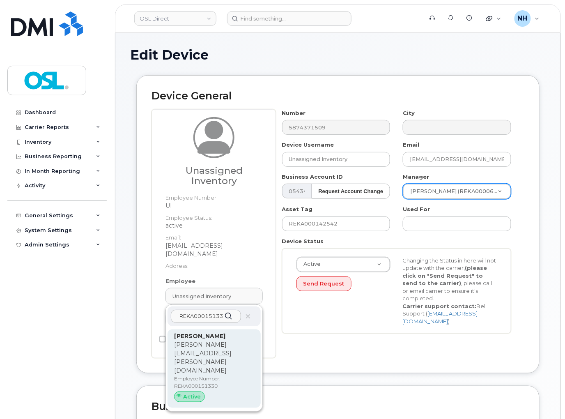
type input "REKA000151330"
click at [208, 345] on p "brandon.savard@osldirect.com" at bounding box center [214, 357] width 80 height 34
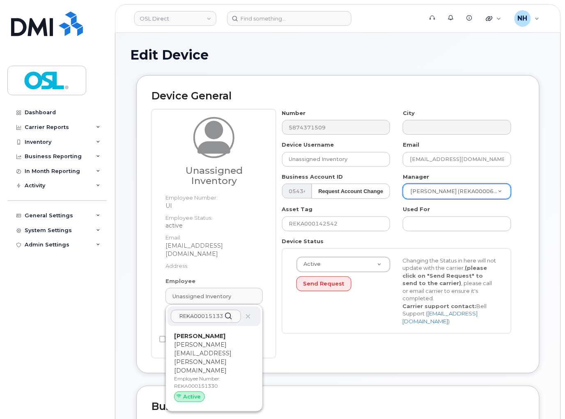
type input "REKA000151330"
type input "Brandon Savard"
type input "brandon.savard@osldirect.com"
type input "3358080"
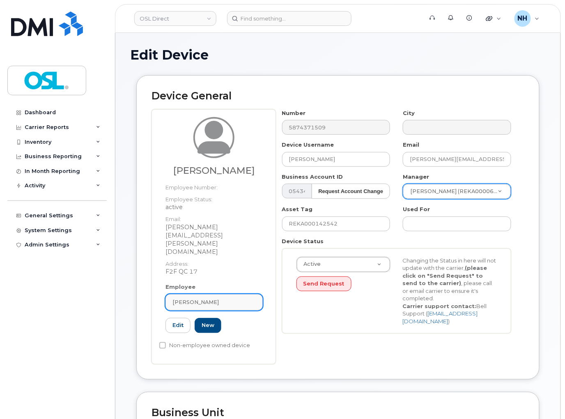
click at [227, 298] on div "Brandon Savard" at bounding box center [213, 302] width 83 height 8
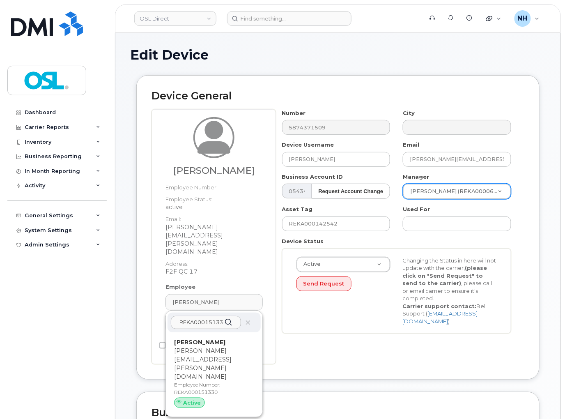
paste input "REKA000151330"
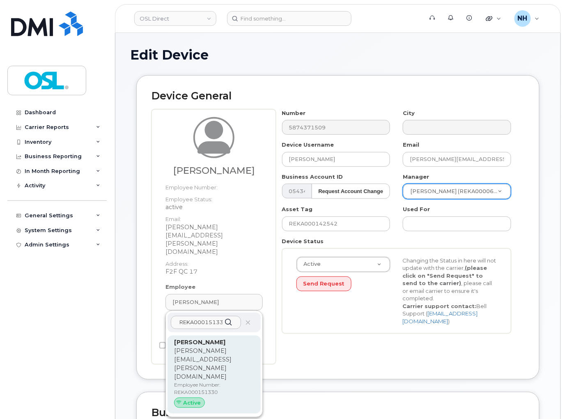
scroll to position [0, 43]
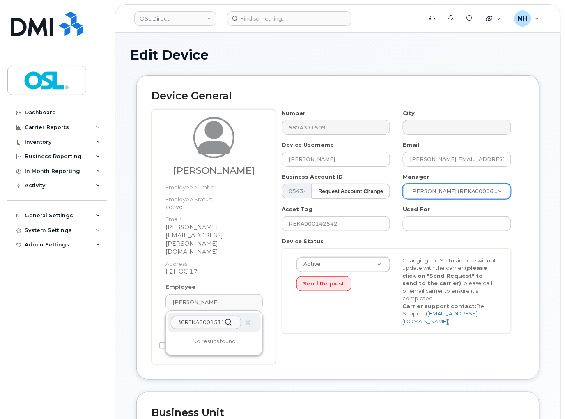
paste input "text"
type input "REKA000151330"
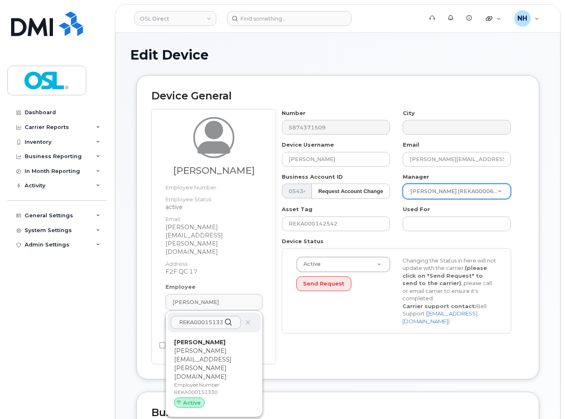
click at [210, 346] on p "brandon.savard@osldirect.com" at bounding box center [214, 363] width 80 height 34
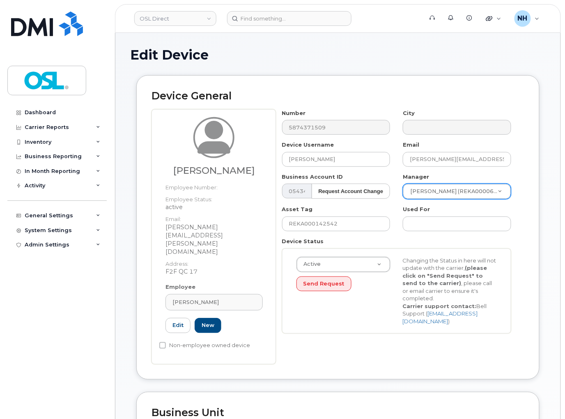
type input "3358080"
click at [346, 232] on div "Number 5874371509 City Device Username Brandon Savard Email brandon.savard@osld…" at bounding box center [397, 224] width 242 height 230
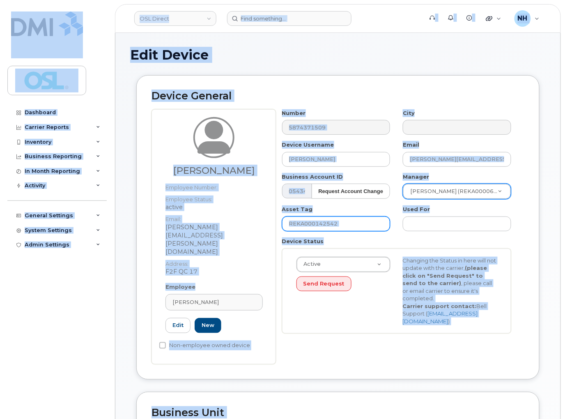
click at [351, 227] on input "REKA000142542" at bounding box center [336, 223] width 108 height 15
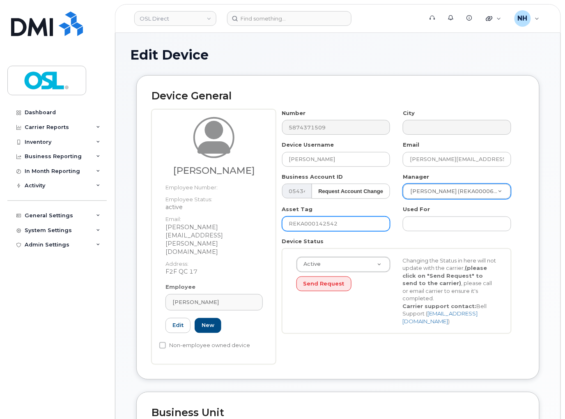
paste input "51330"
type input "REKA000151330"
click at [345, 325] on div "Active Active Suspended Cancelled Send Request Changing the Status in here will…" at bounding box center [396, 290] width 229 height 85
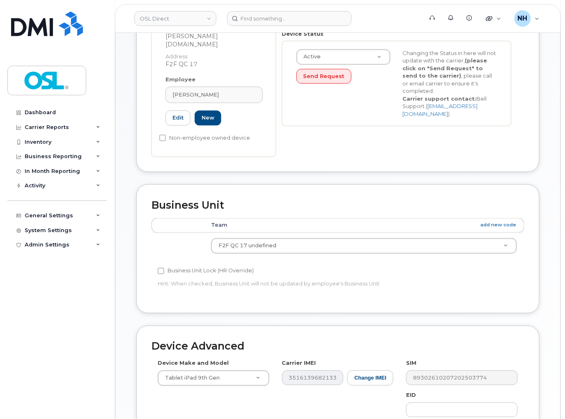
scroll to position [335, 0]
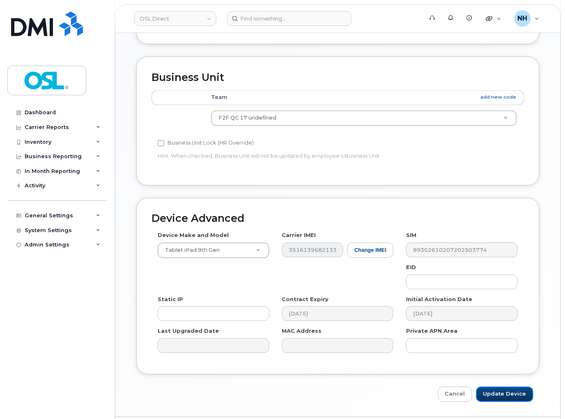
drag, startPoint x: 508, startPoint y: 369, endPoint x: 544, endPoint y: 320, distance: 60.5
click at [509, 387] on input "Update Device" at bounding box center [504, 394] width 57 height 15
type input "Saving..."
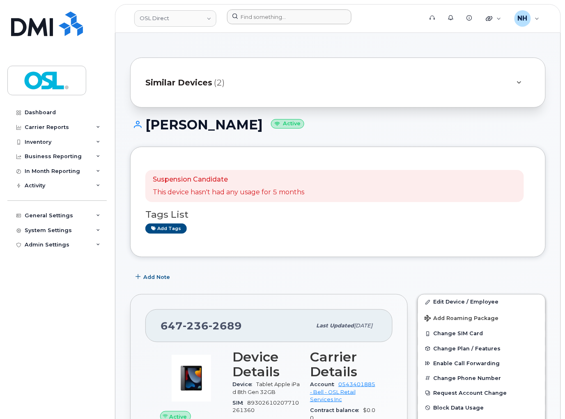
drag, startPoint x: 270, startPoint y: 6, endPoint x: 272, endPoint y: 14, distance: 8.6
click at [270, 6] on header "OSL Direct Support Alerts Knowledge Base Quicklinks Suspend / Cancel Device Cha…" at bounding box center [338, 18] width 446 height 29
click at [275, 18] on input at bounding box center [289, 16] width 124 height 15
paste input "4165291064"
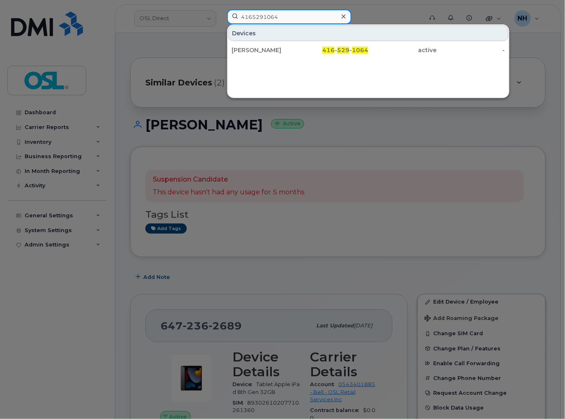
type input "4165291064"
click at [342, 54] on div "416 - 529 - 1064" at bounding box center [334, 50] width 69 height 8
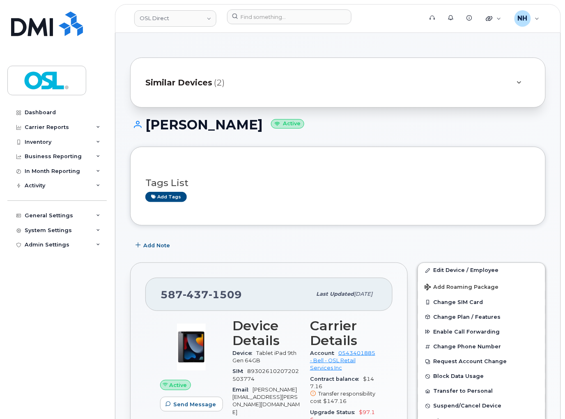
click at [274, 14] on input at bounding box center [289, 16] width 124 height 15
paste input "4374336934"
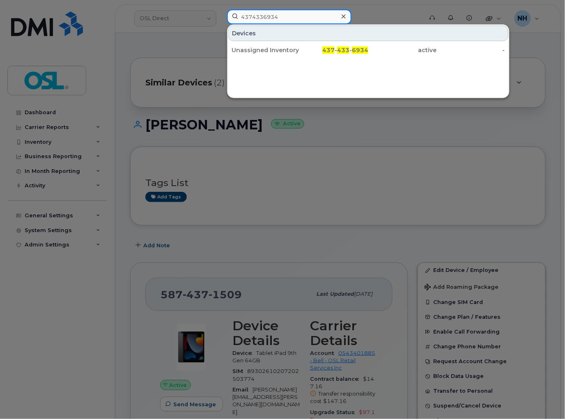
type input "4374336934"
click at [309, 56] on div "437 - 433 - 6934" at bounding box center [334, 50] width 69 height 15
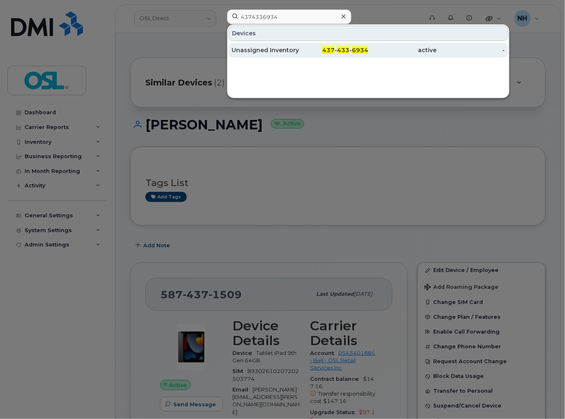
click at [310, 56] on div "437 - 433 - 6934" at bounding box center [334, 50] width 69 height 15
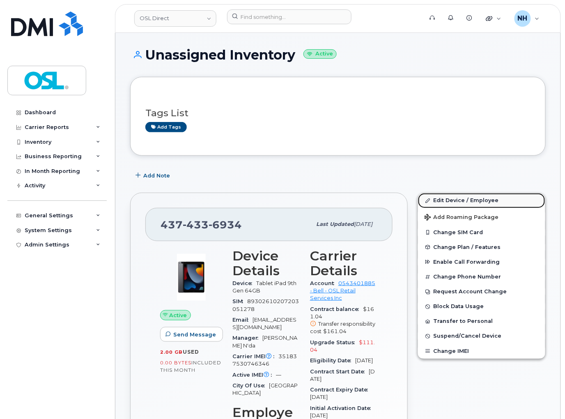
click at [464, 197] on link "Edit Device / Employee" at bounding box center [481, 200] width 127 height 15
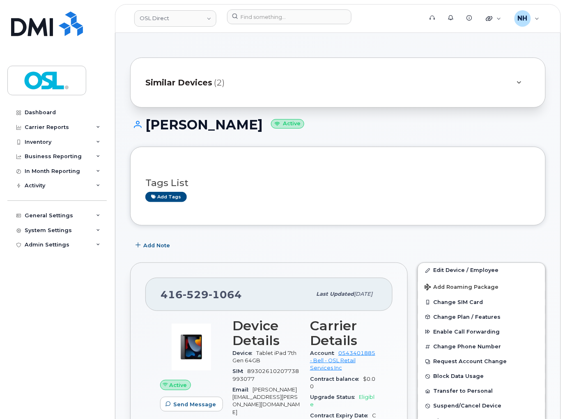
click at [306, 222] on div "Tags List Add tags" at bounding box center [337, 185] width 415 height 79
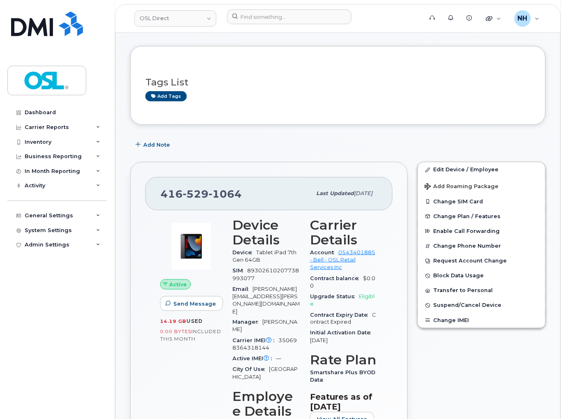
scroll to position [137, 0]
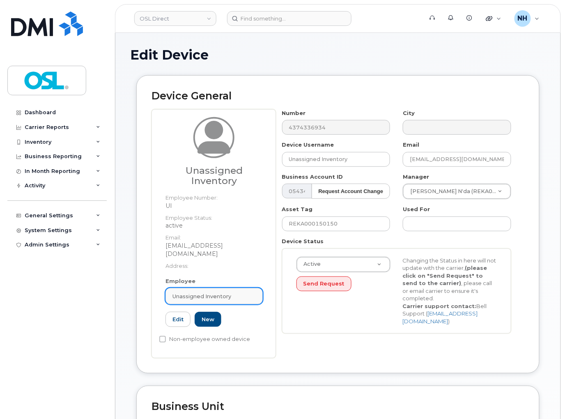
click at [220, 292] on span "Unassigned Inventory" at bounding box center [201, 296] width 59 height 8
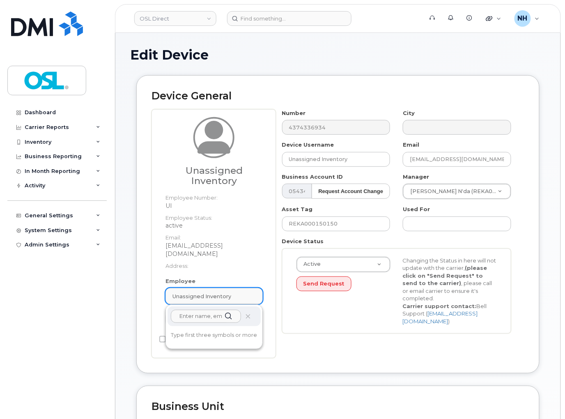
paste input "REKA000151357"
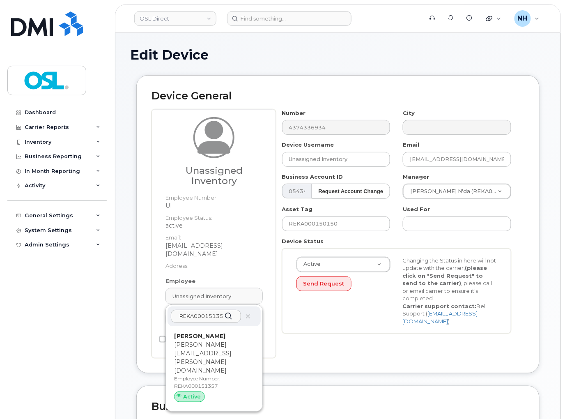
type input "REKA000151357"
click at [201, 340] on p "nizar.noori@osldirect.com" at bounding box center [214, 357] width 80 height 34
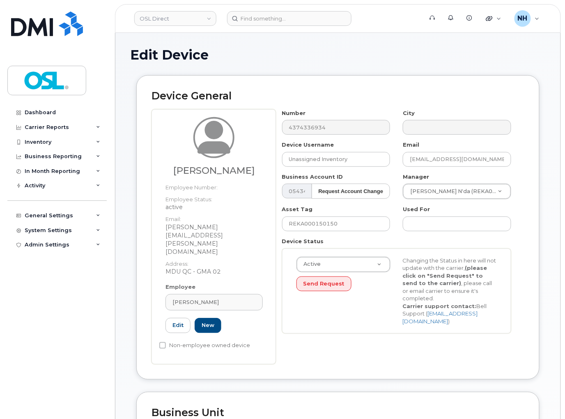
type input "REKA000151357"
type input "Nizar Noori"
type input "nizar.noori@osldirect.com"
type input "4724261"
click at [339, 222] on input "REKA000150150" at bounding box center [336, 223] width 108 height 15
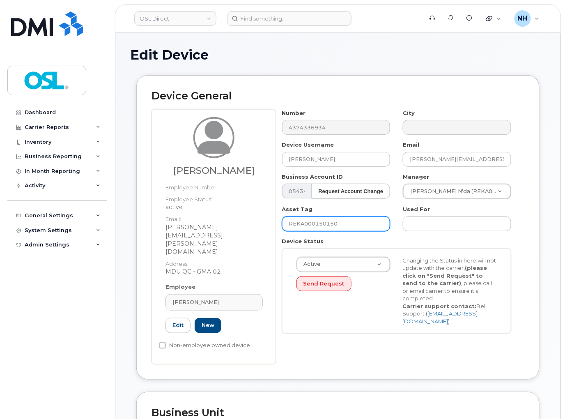
paste input "1357"
type input "REKA000151357"
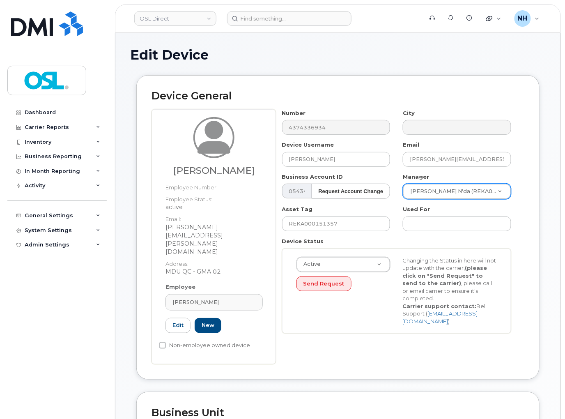
paste input "Mohamed El Hadi Adjas"
type input "Mohamed El Hadi Adjas"
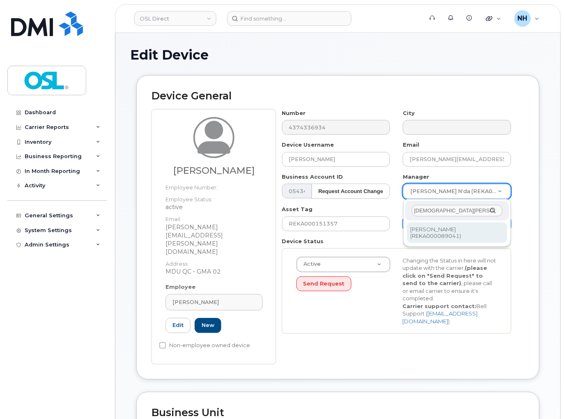
type input "1527243"
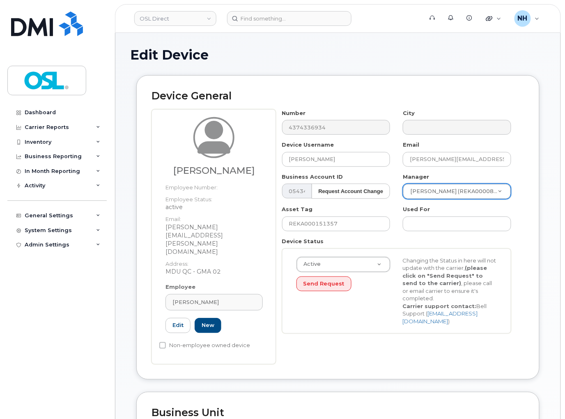
click at [368, 336] on div "Number 4374336934 City Device Username Nizar Noori Email nizar.noori@osldirect.…" at bounding box center [397, 224] width 242 height 230
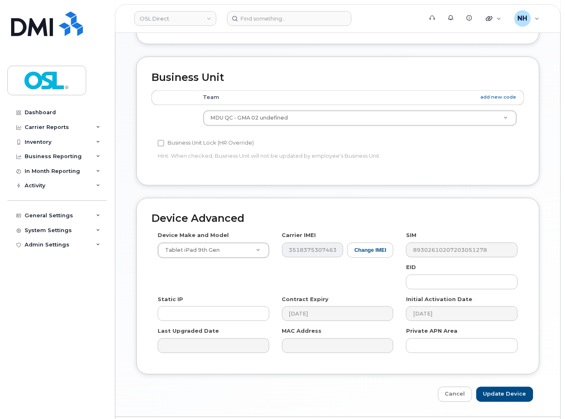
click at [511, 378] on div "Edit Device Device General Nizar Noori Employee Number: Employee Status: active…" at bounding box center [337, 57] width 445 height 718
click at [519, 387] on input "Update Device" at bounding box center [504, 394] width 57 height 15
type input "Saving..."
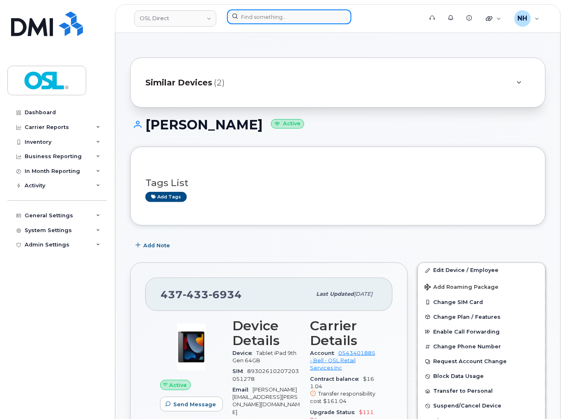
click at [281, 10] on input at bounding box center [289, 16] width 124 height 15
paste input "4165291064"
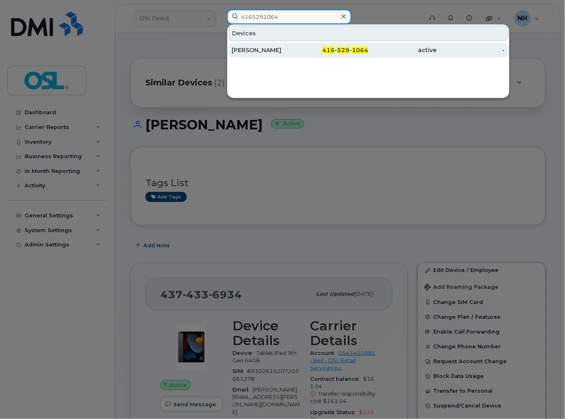
type input "4165291064"
click at [333, 52] on span "416" at bounding box center [328, 49] width 12 height 7
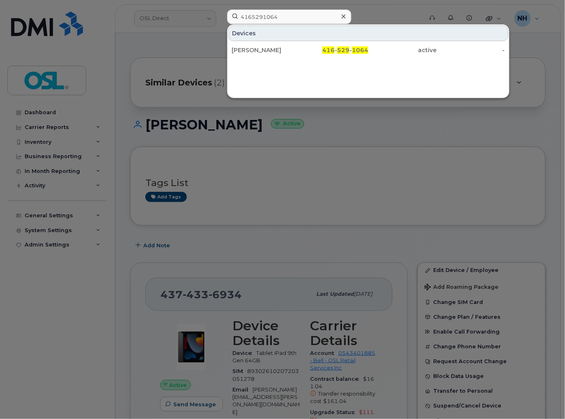
drag, startPoint x: 333, startPoint y: 52, endPoint x: 6, endPoint y: 157, distance: 343.3
click at [333, 52] on span "416" at bounding box center [328, 49] width 12 height 7
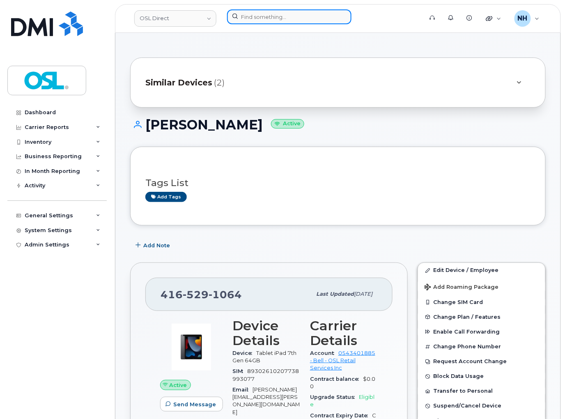
click at [274, 10] on input at bounding box center [289, 16] width 124 height 15
paste input "4383562651"
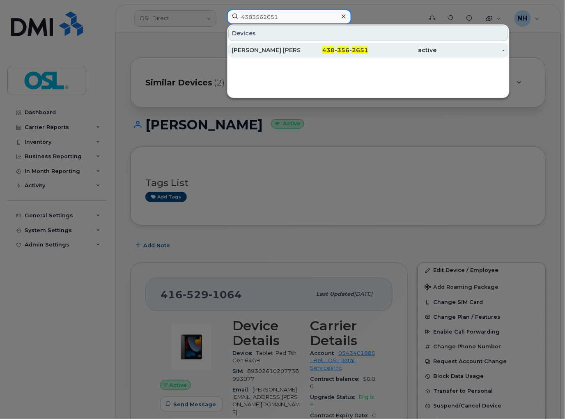
type input "4383562651"
click at [321, 54] on div "438 - 356 - 2651" at bounding box center [334, 50] width 69 height 8
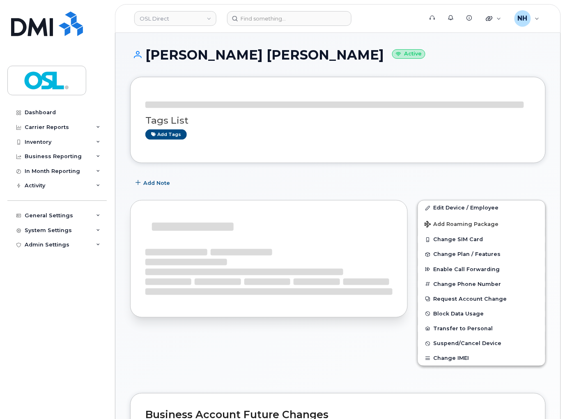
click at [288, 126] on h3 "Tags List" at bounding box center [337, 120] width 385 height 10
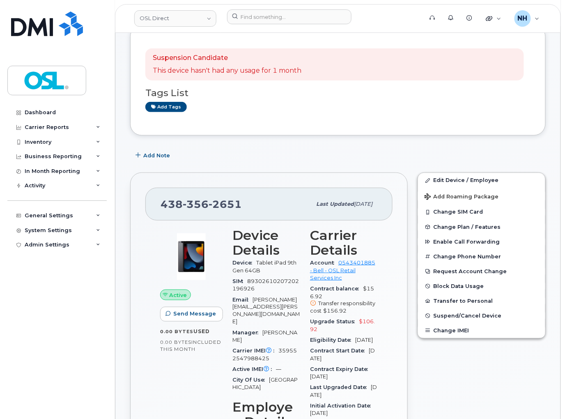
scroll to position [55, 0]
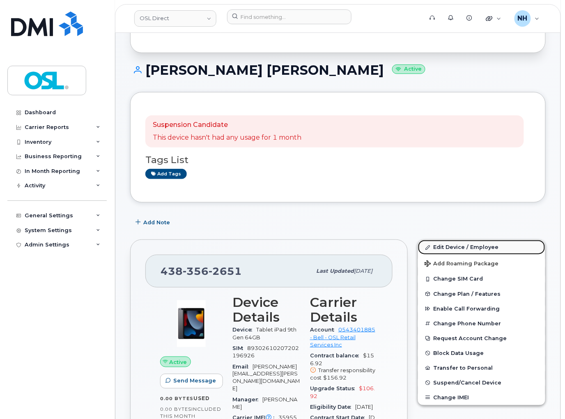
click at [456, 249] on link "Edit Device / Employee" at bounding box center [481, 247] width 127 height 15
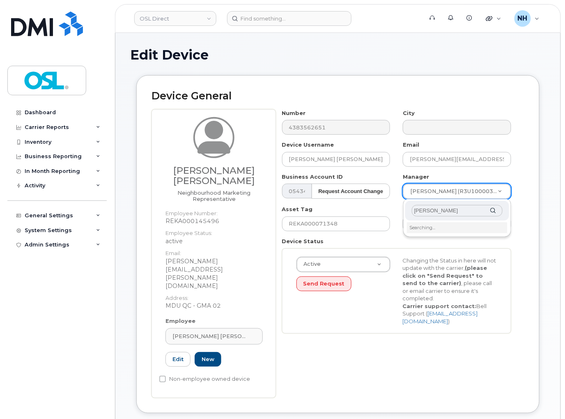
type input "[PERSON_NAME]"
type input "1711010"
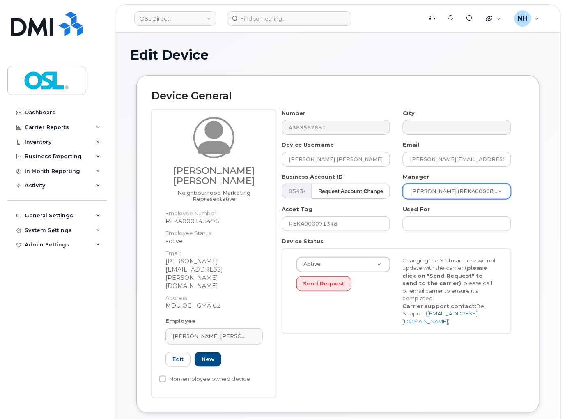
click at [343, 338] on div "Number 4383562651 City Device Username [PERSON_NAME] [PERSON_NAME] Email [PERSO…" at bounding box center [397, 224] width 242 height 230
click at [354, 224] on input "REKA000071348" at bounding box center [336, 223] width 108 height 15
paste input "145496"
type input "REKA000145496"
click at [353, 343] on div "Number 4383562651 City Device Username Dinh Thien Phuc Nguyen Email phuc.nguyen…" at bounding box center [400, 253] width 248 height 289
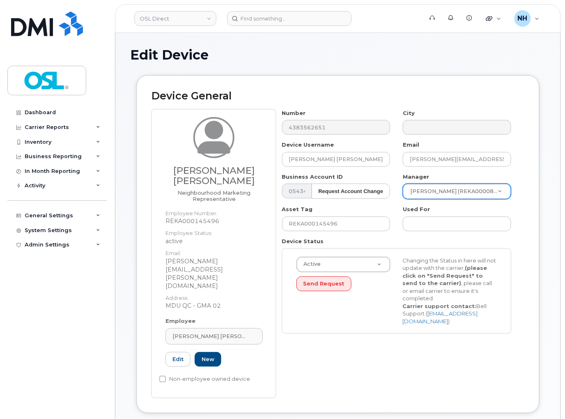
scroll to position [368, 0]
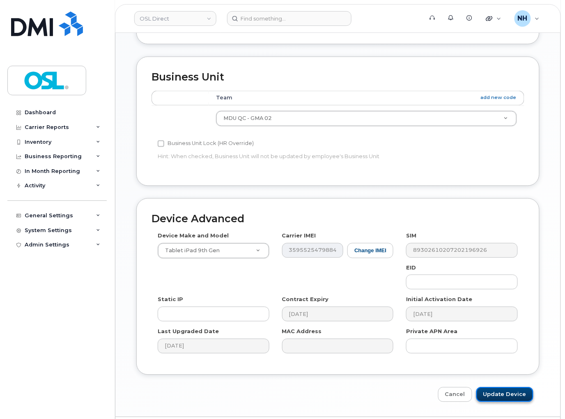
click at [528, 387] on input "Update Device" at bounding box center [504, 394] width 57 height 15
type input "Saving..."
